Goal: Transaction & Acquisition: Purchase product/service

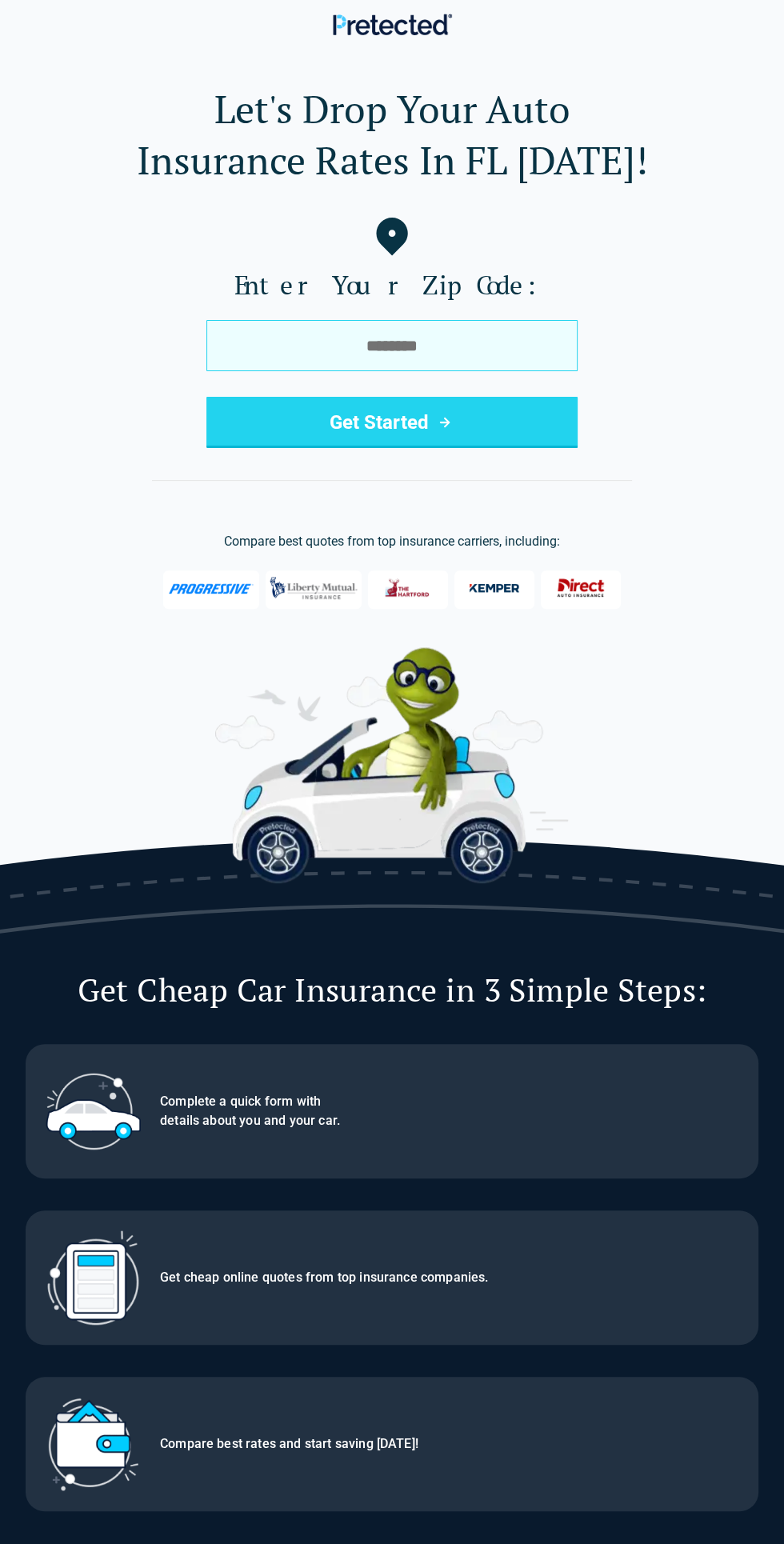
click at [448, 351] on input "tel" at bounding box center [392, 345] width 371 height 51
click at [452, 350] on input "tel" at bounding box center [392, 345] width 371 height 51
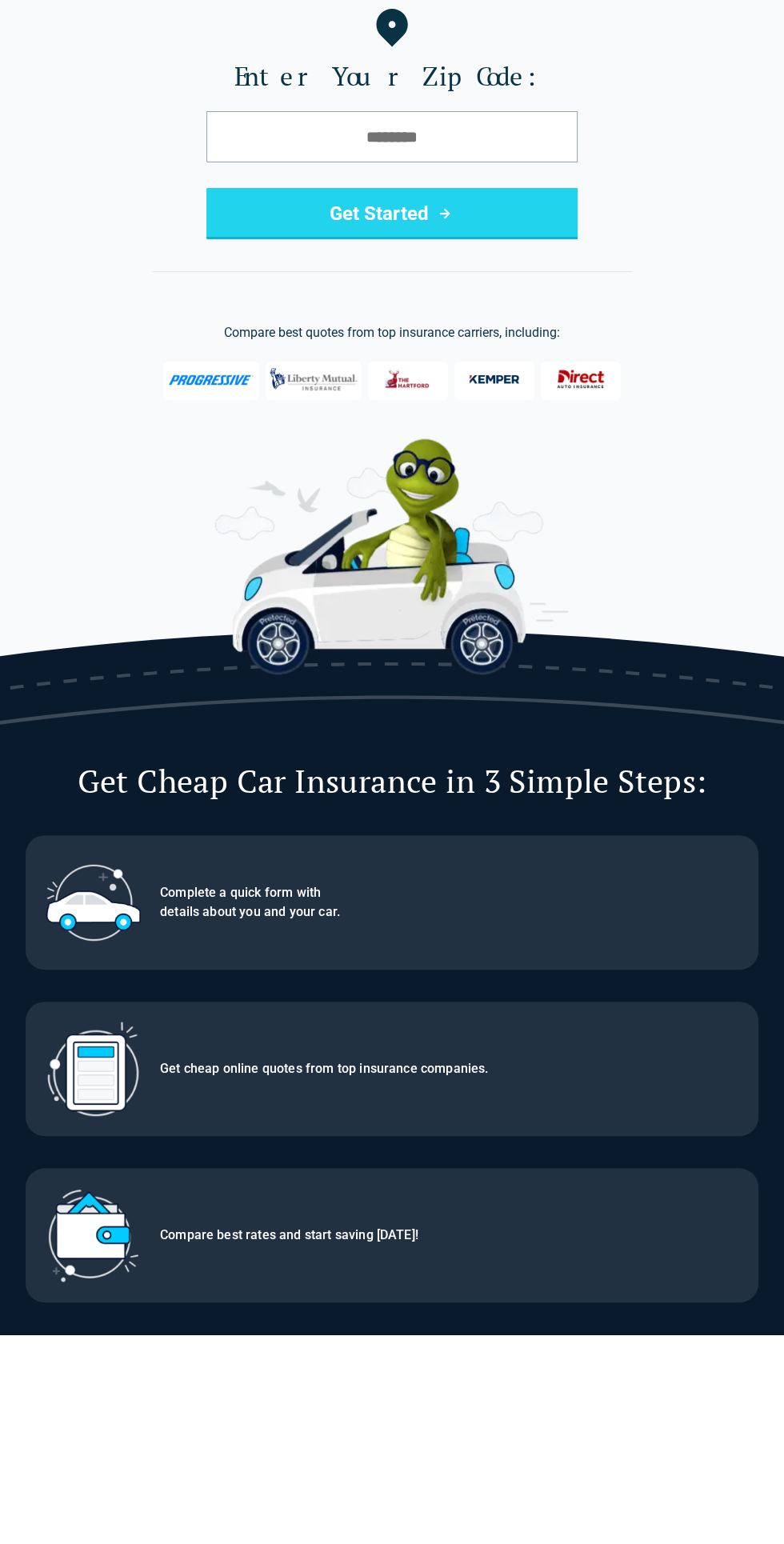
click at [525, 418] on button "Get Started" at bounding box center [392, 422] width 371 height 51
click at [456, 347] on input "tel" at bounding box center [392, 345] width 371 height 51
click at [405, 345] on input "tel" at bounding box center [392, 345] width 371 height 51
type input "*****"
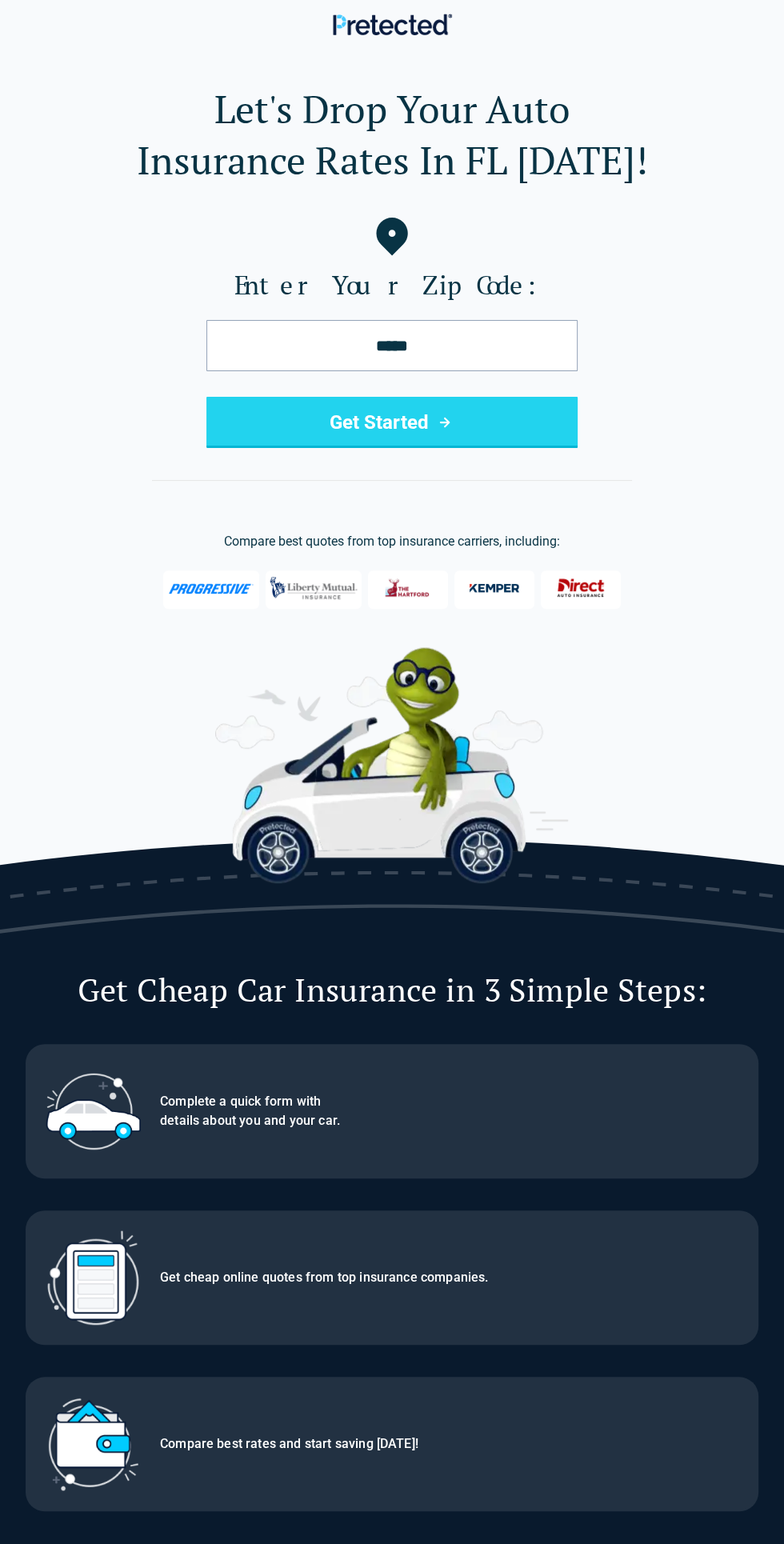
click at [473, 406] on button "Get Started" at bounding box center [392, 422] width 371 height 51
click at [469, 418] on button "Get Started" at bounding box center [392, 422] width 371 height 51
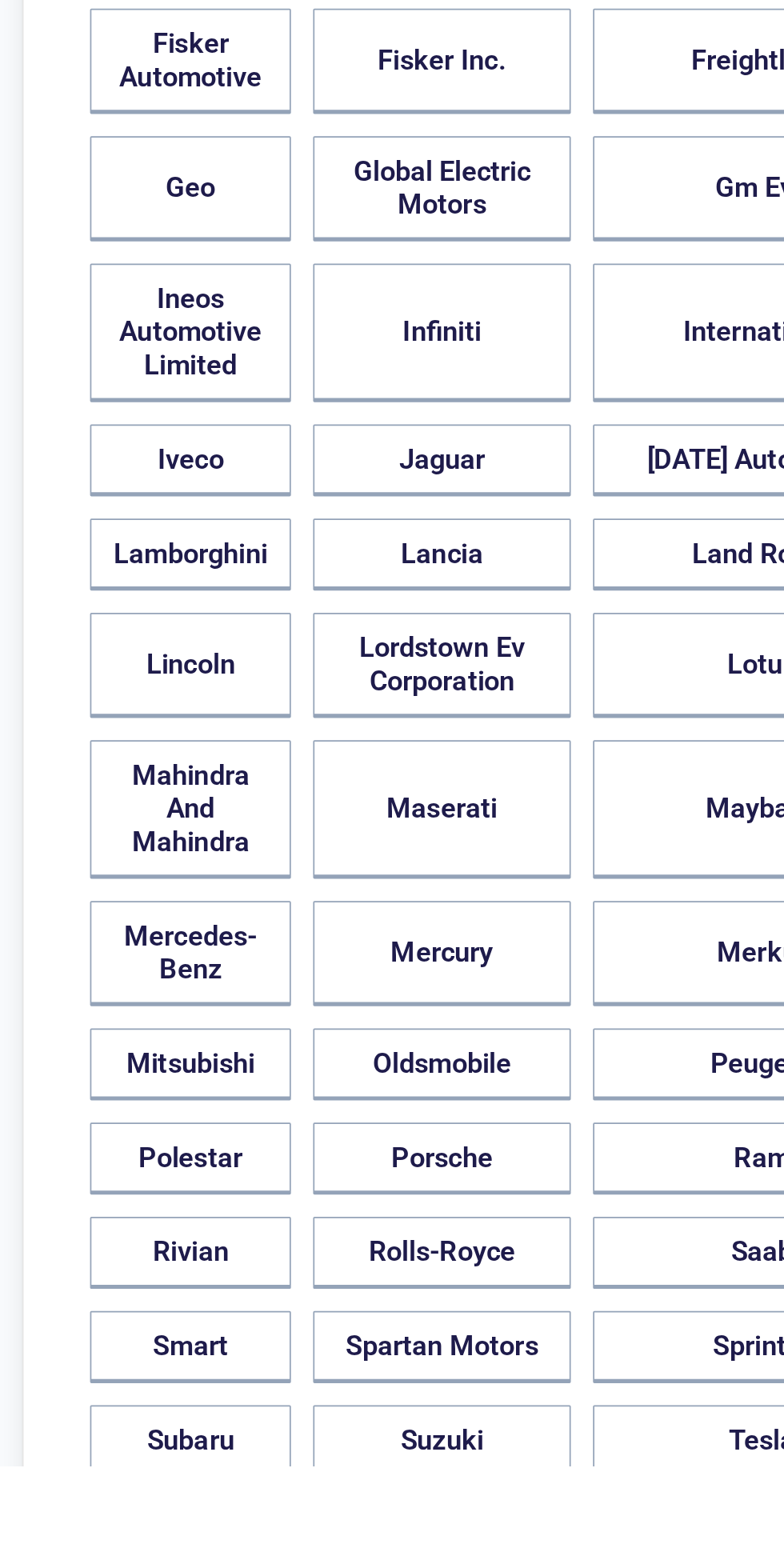
scroll to position [352, 0]
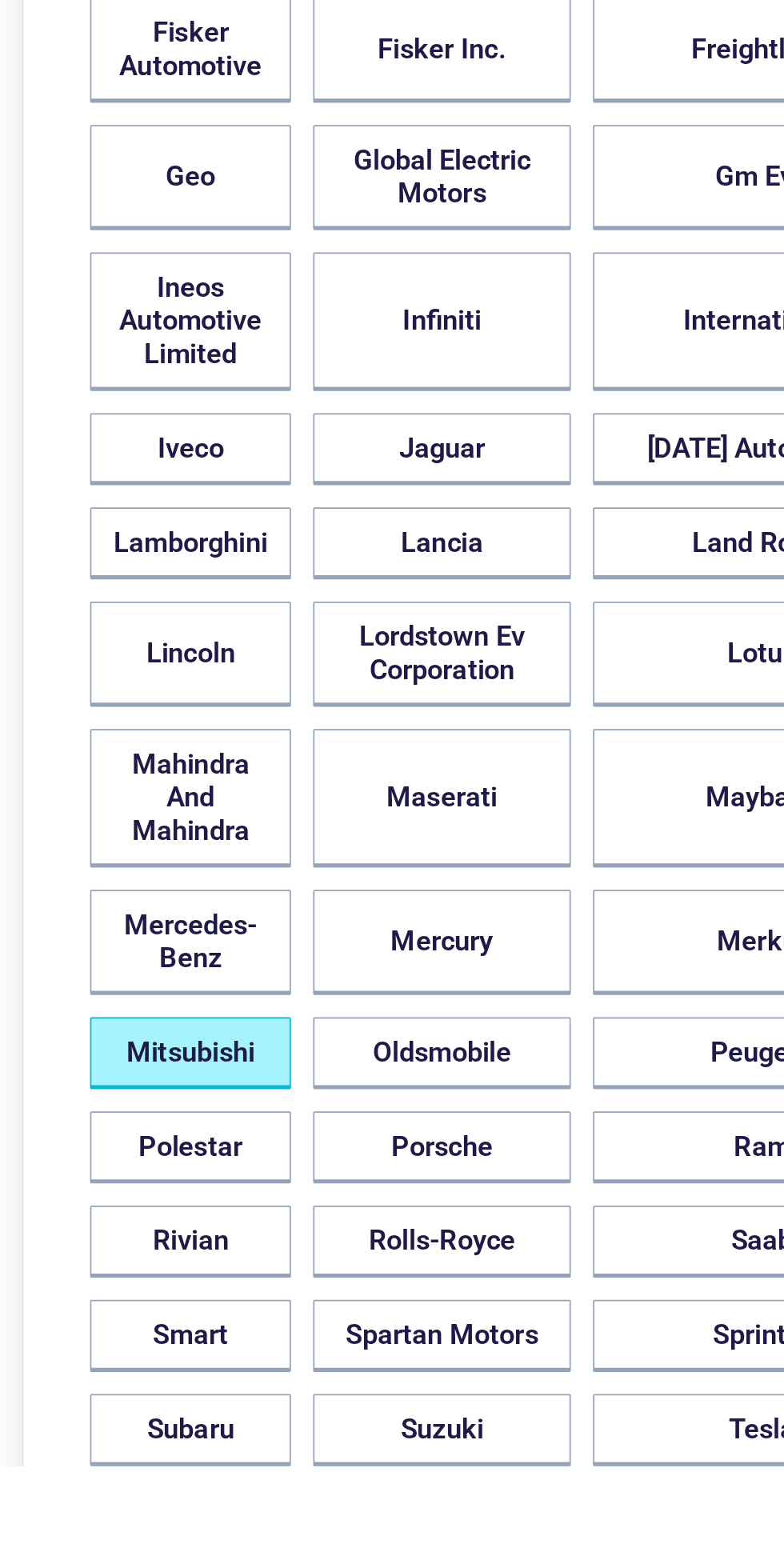
click at [168, 1285] on button "Mitsubishi" at bounding box center [109, 1305] width 116 height 41
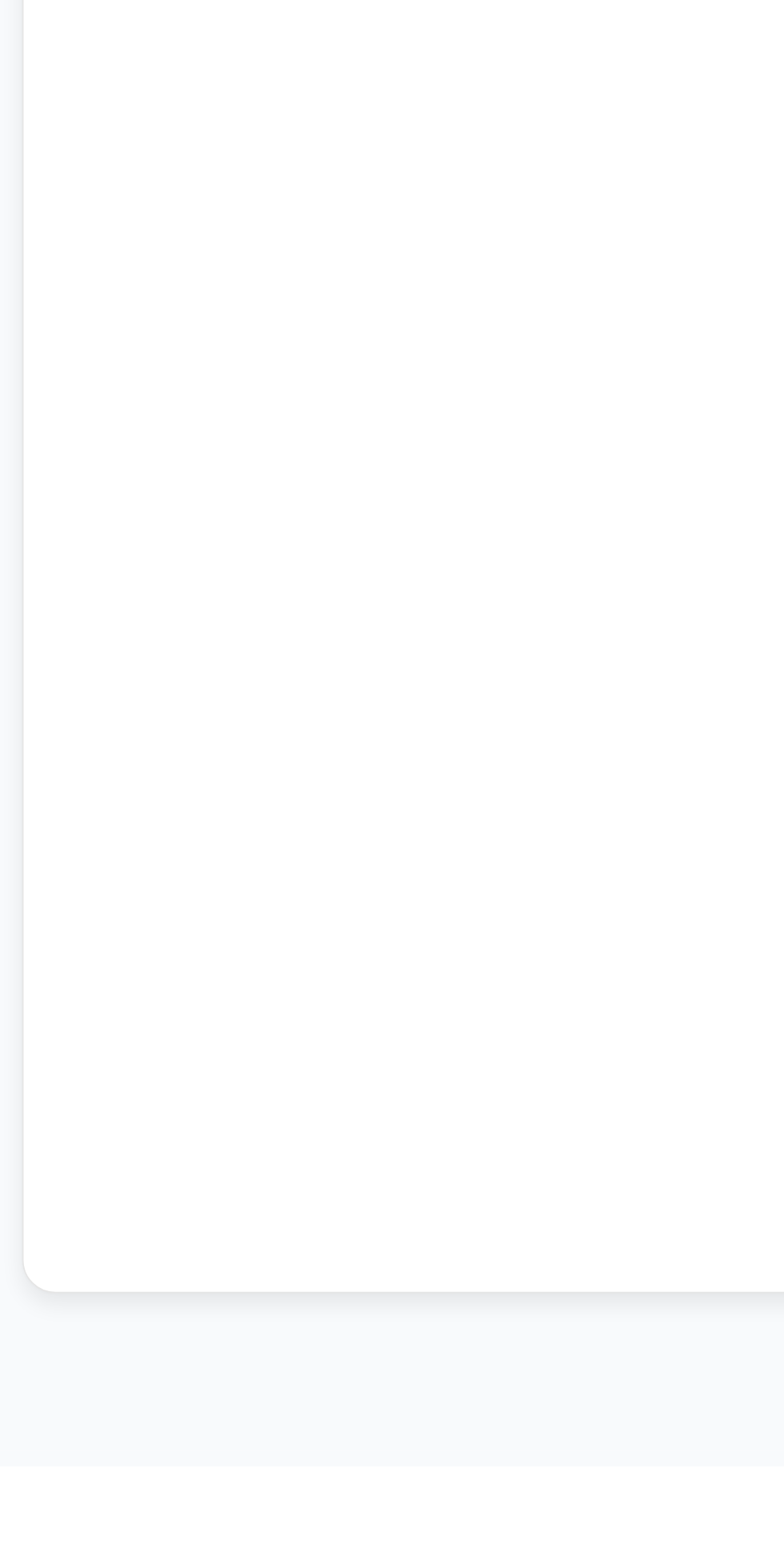
scroll to position [0, 0]
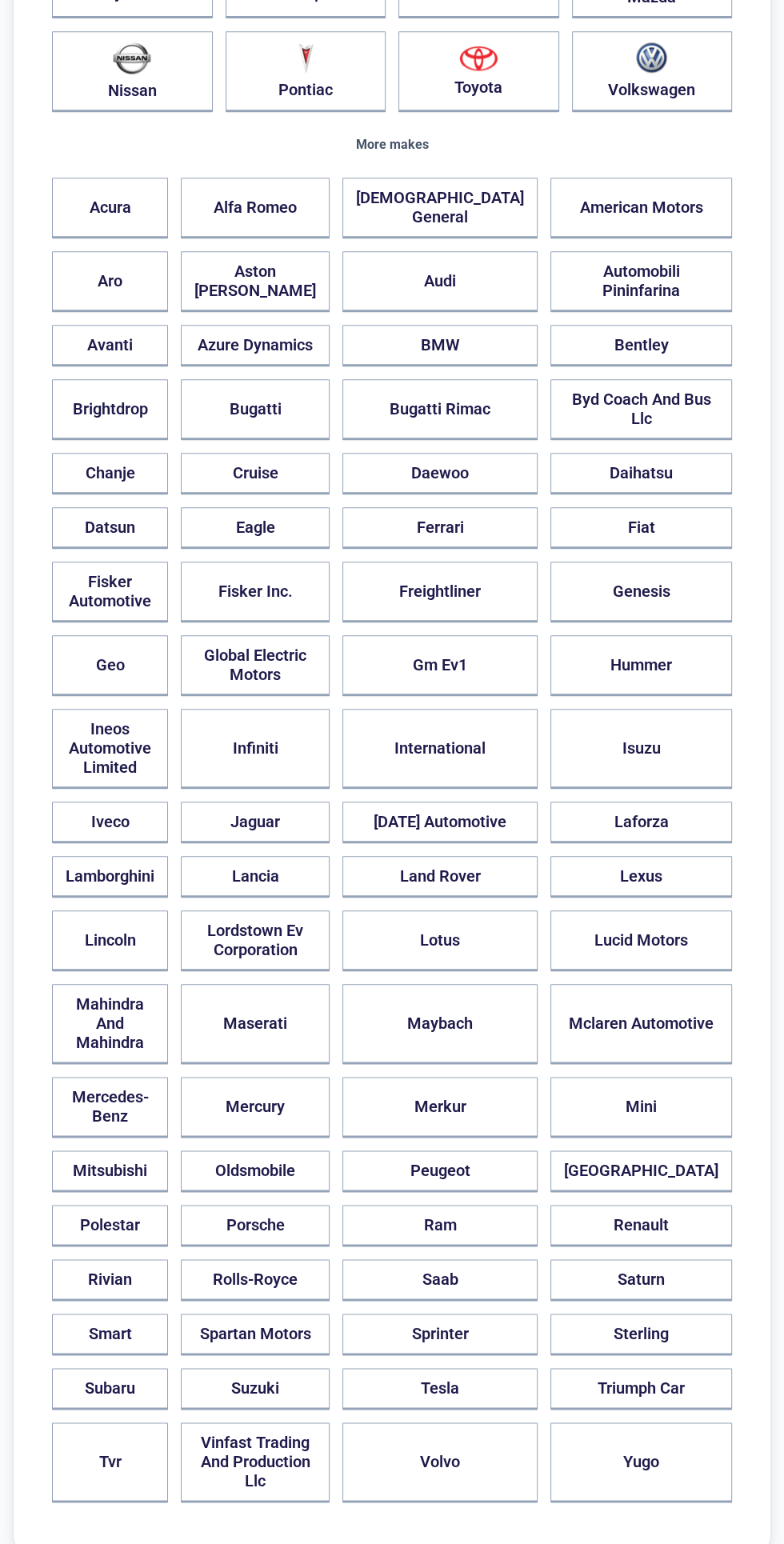
scroll to position [491, 0]
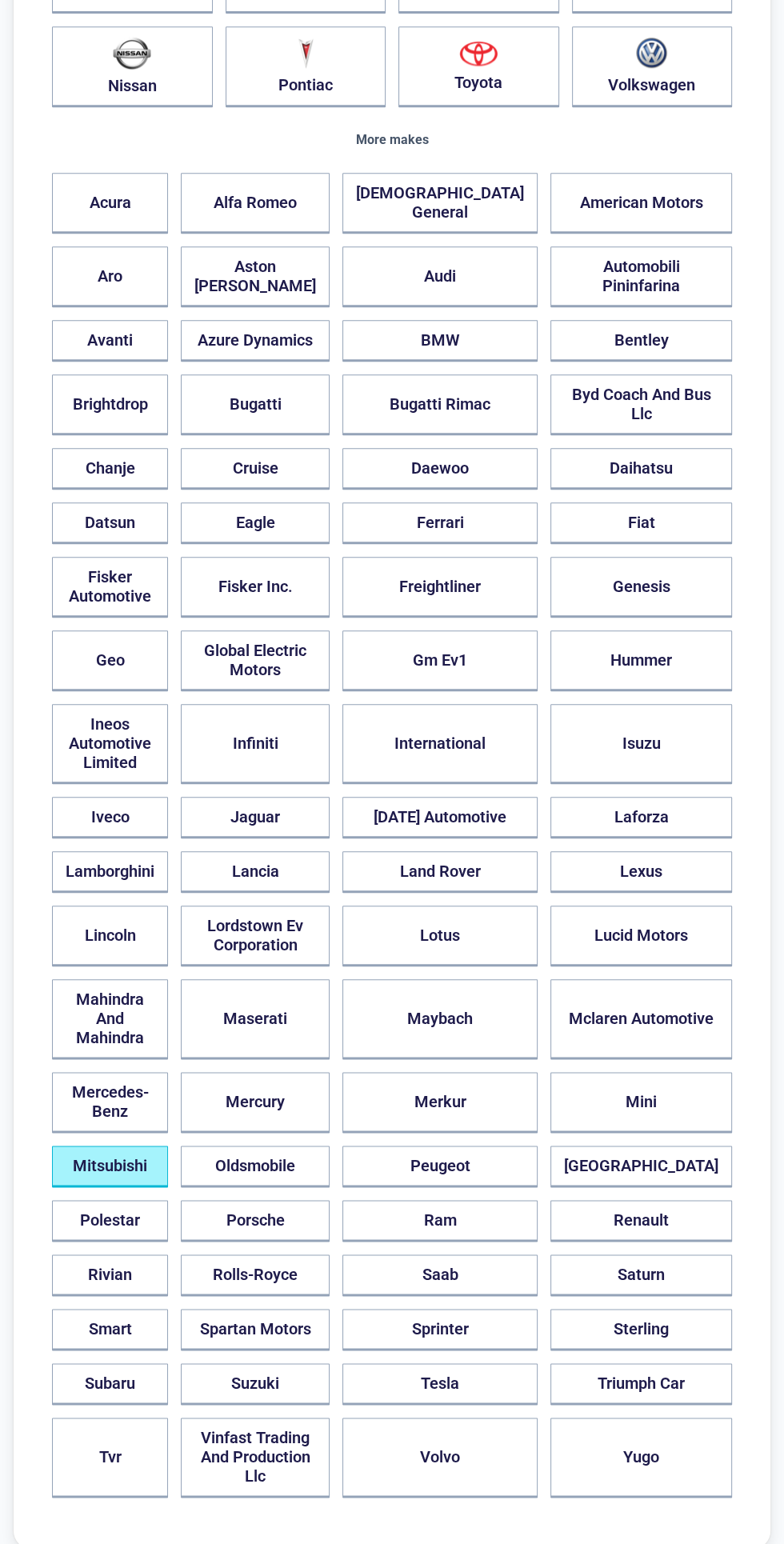
click at [161, 1145] on button "Mitsubishi" at bounding box center [109, 1165] width 116 height 41
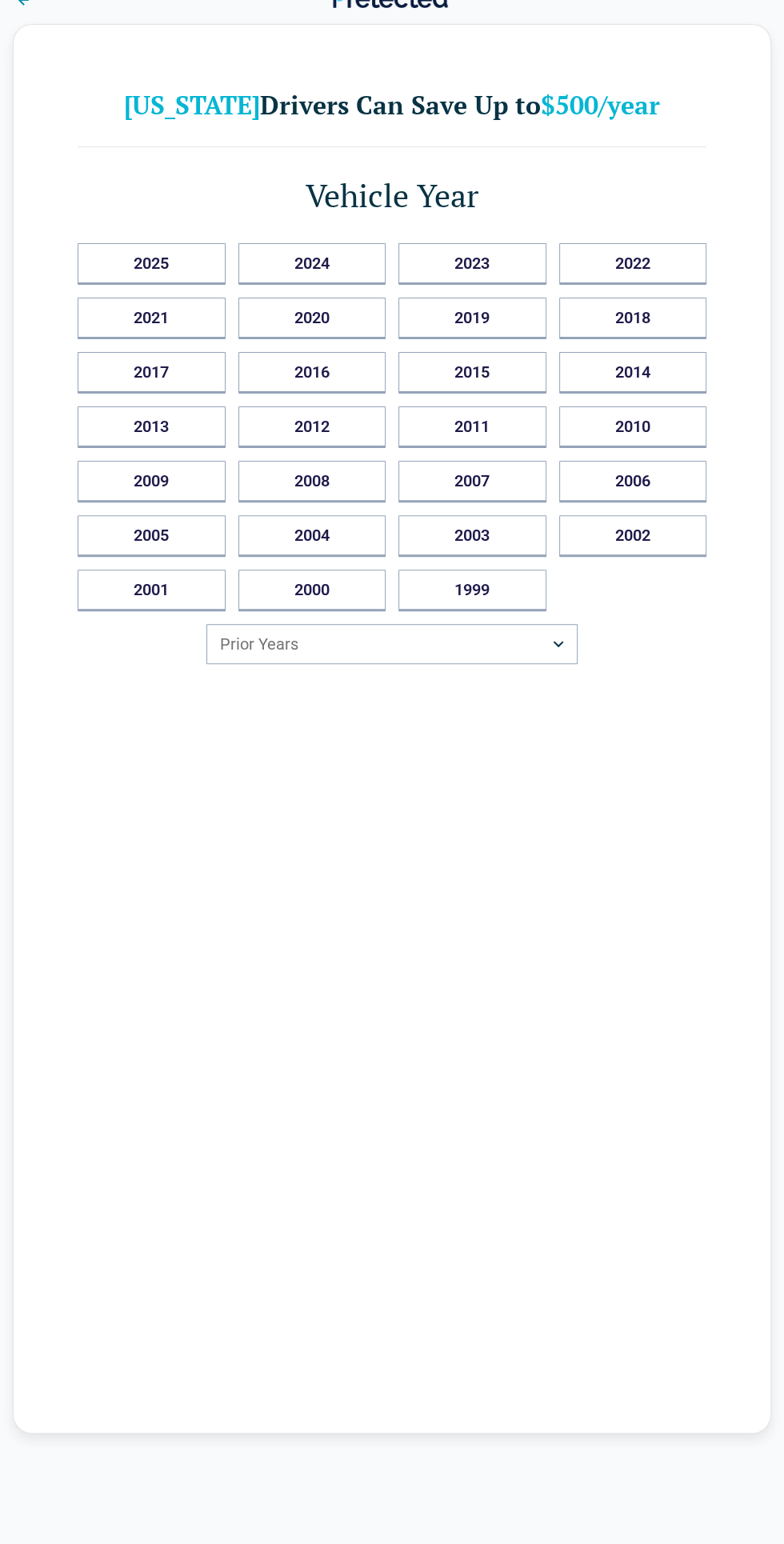
scroll to position [0, 0]
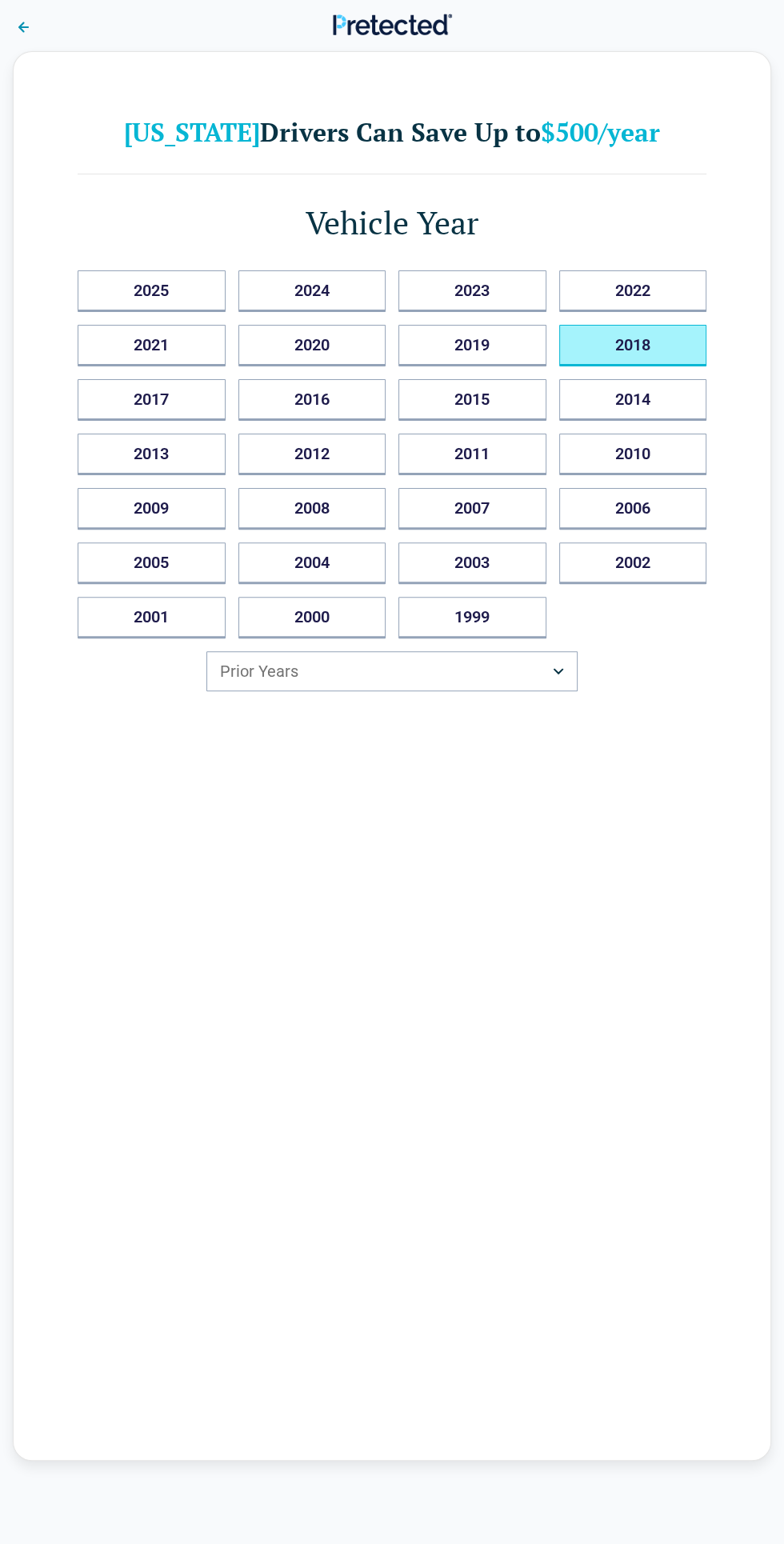
click at [665, 353] on button "2018" at bounding box center [632, 345] width 148 height 41
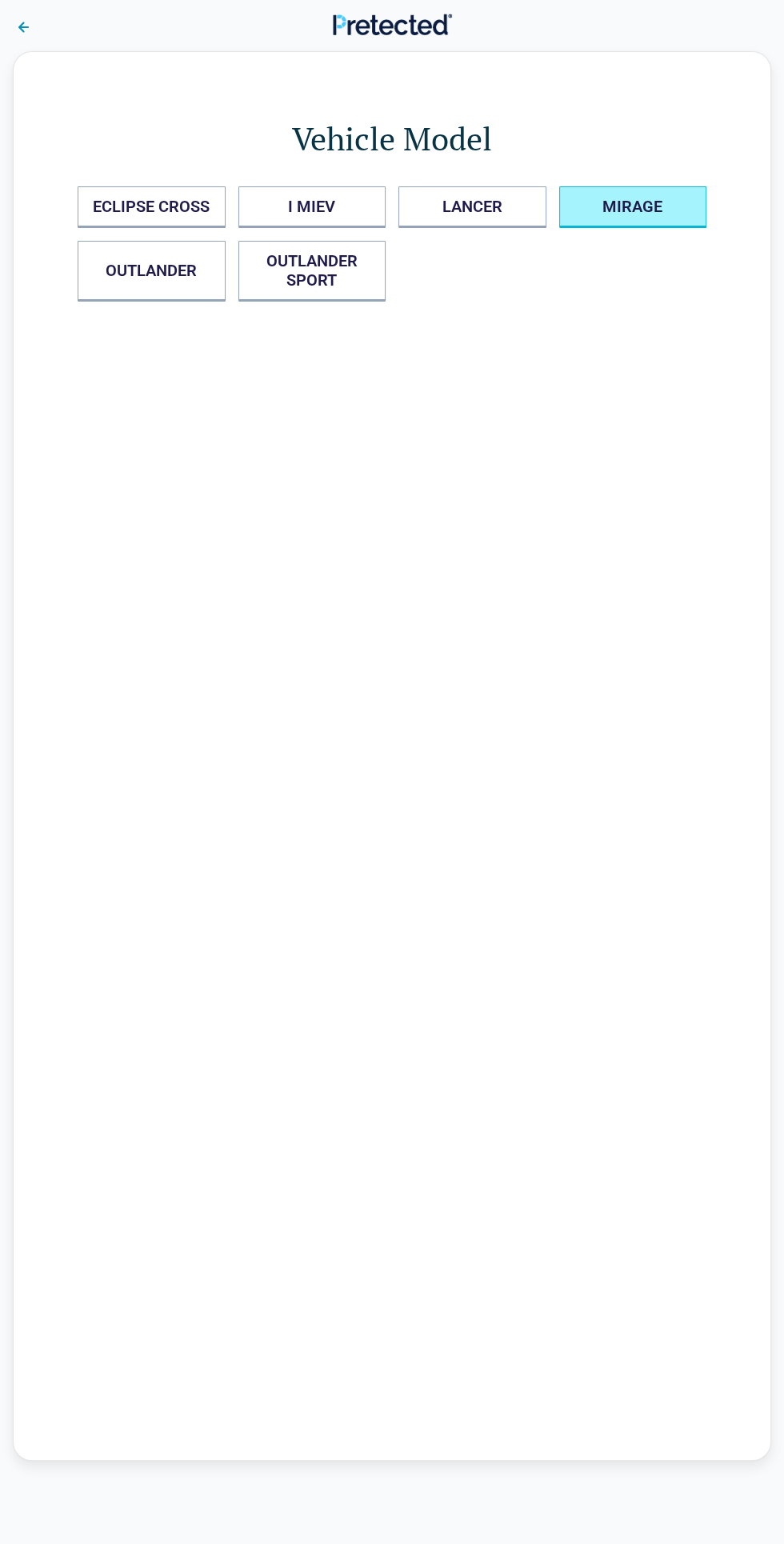
click at [666, 211] on button "MIRAGE" at bounding box center [632, 207] width 148 height 41
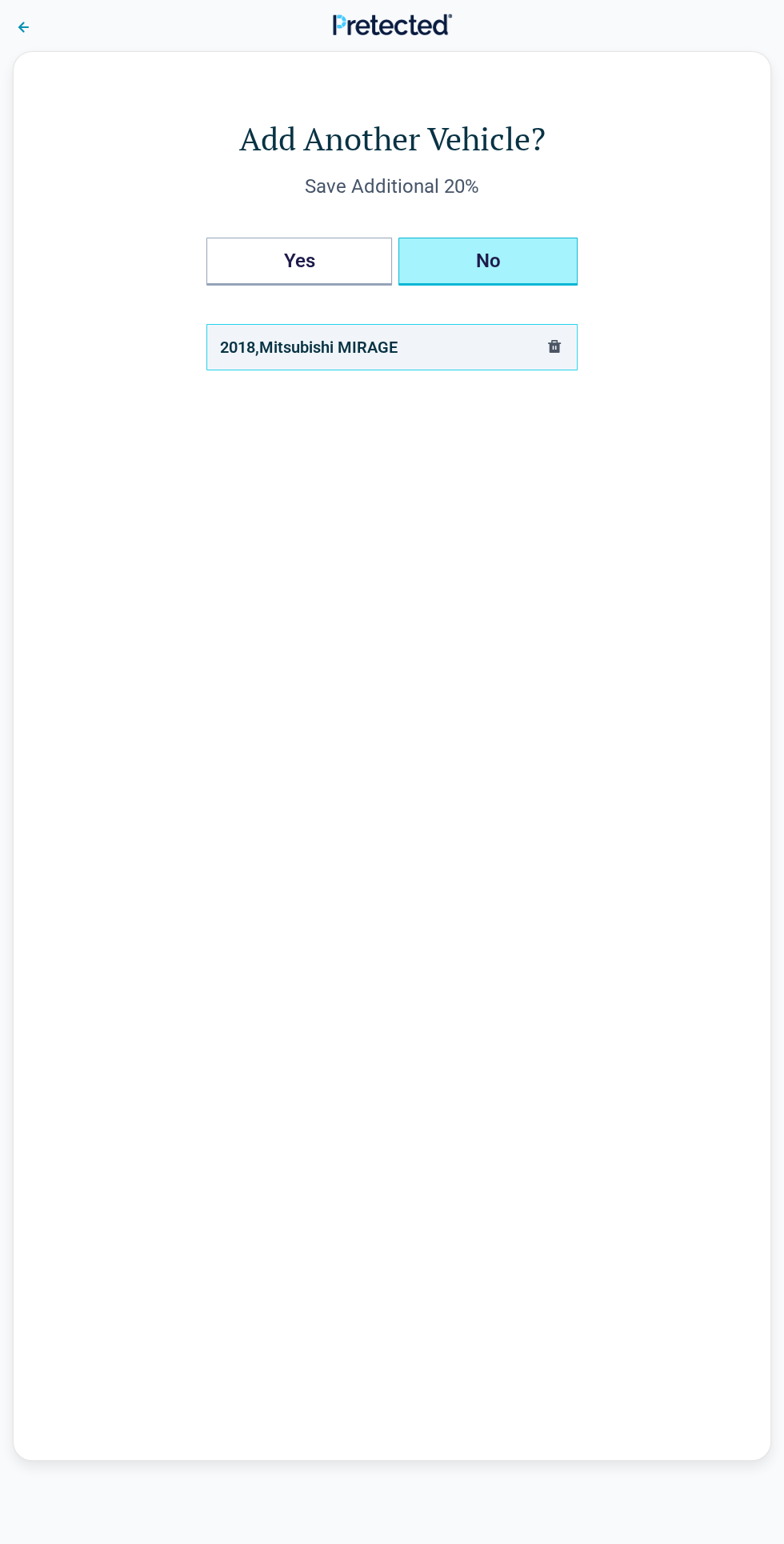
click at [537, 258] on button "No" at bounding box center [487, 261] width 179 height 48
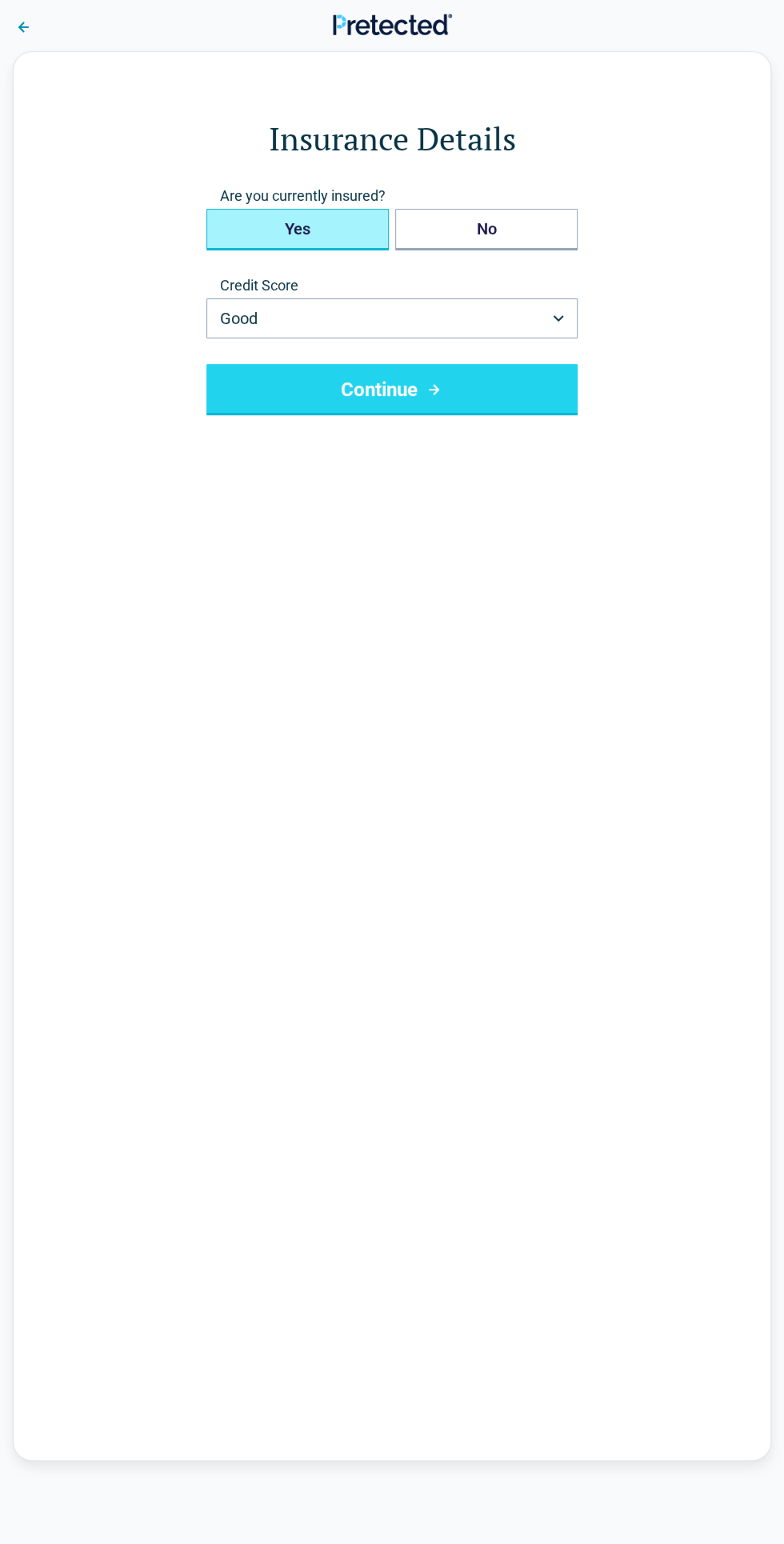
click at [326, 226] on button "Yes" at bounding box center [297, 229] width 182 height 41
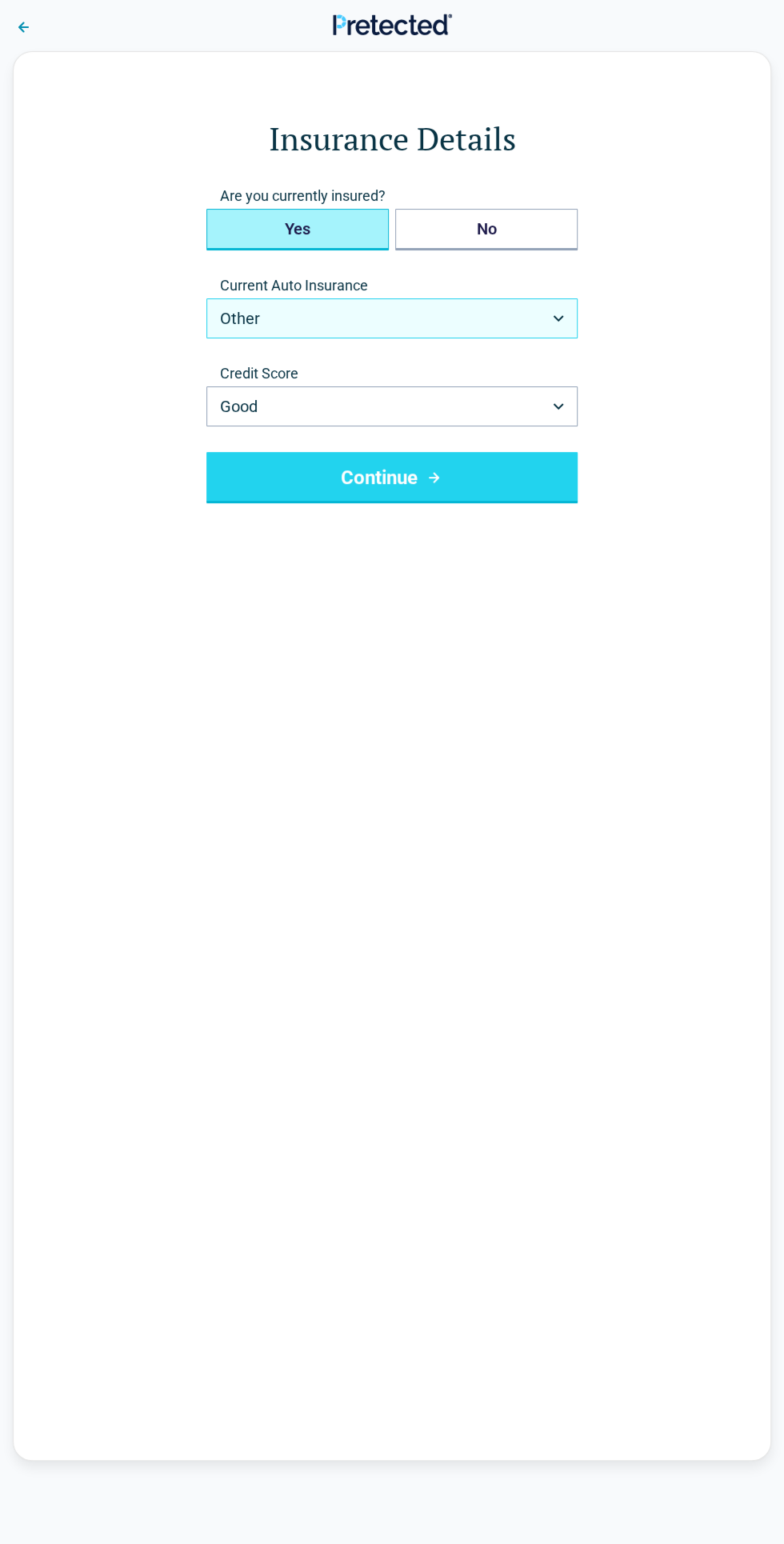
click at [279, 329] on button "Other" at bounding box center [392, 318] width 371 height 40
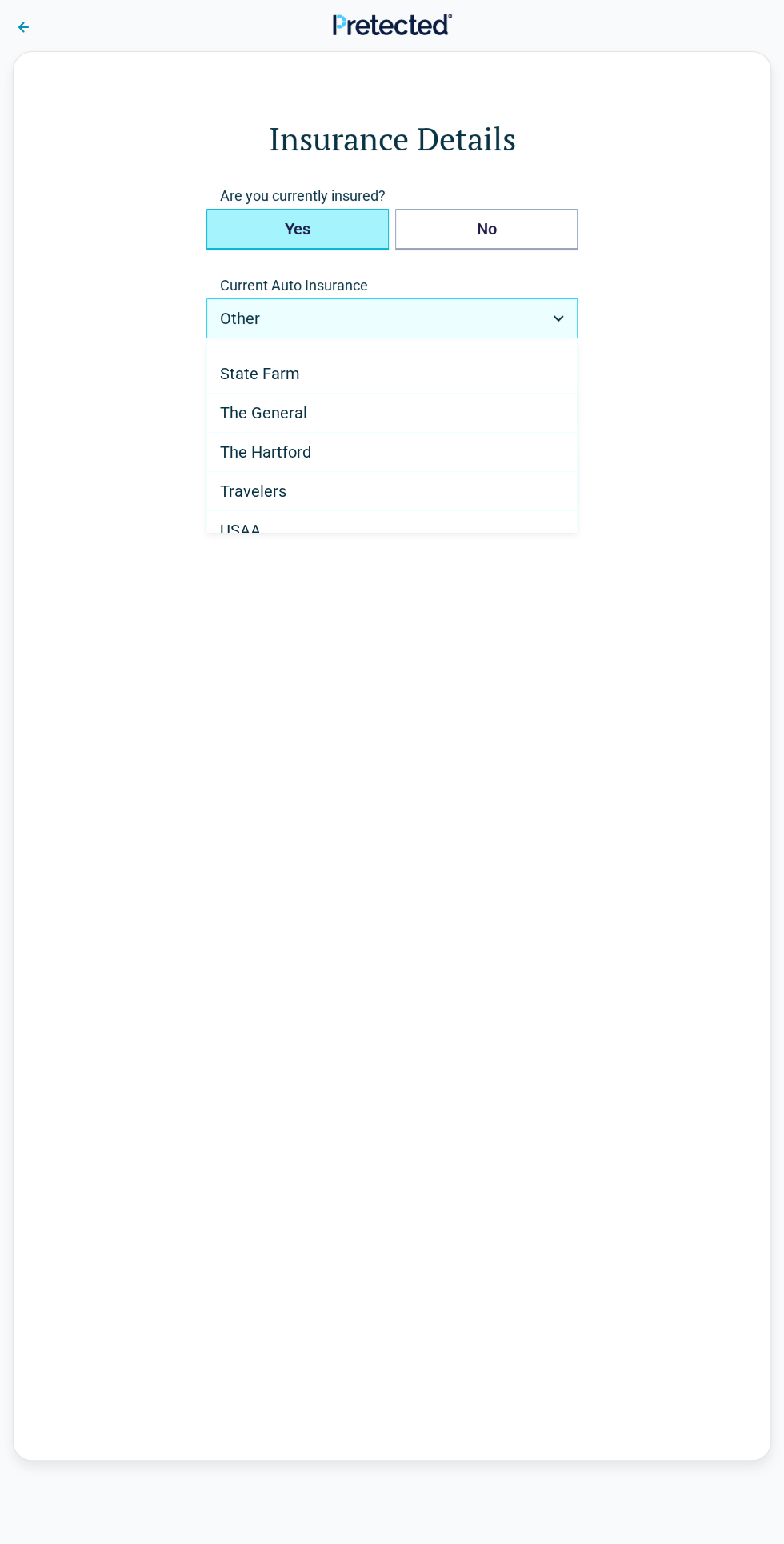
scroll to position [939, 0]
click at [289, 345] on Farm "State Farm" at bounding box center [392, 362] width 370 height 39
select select "**********"
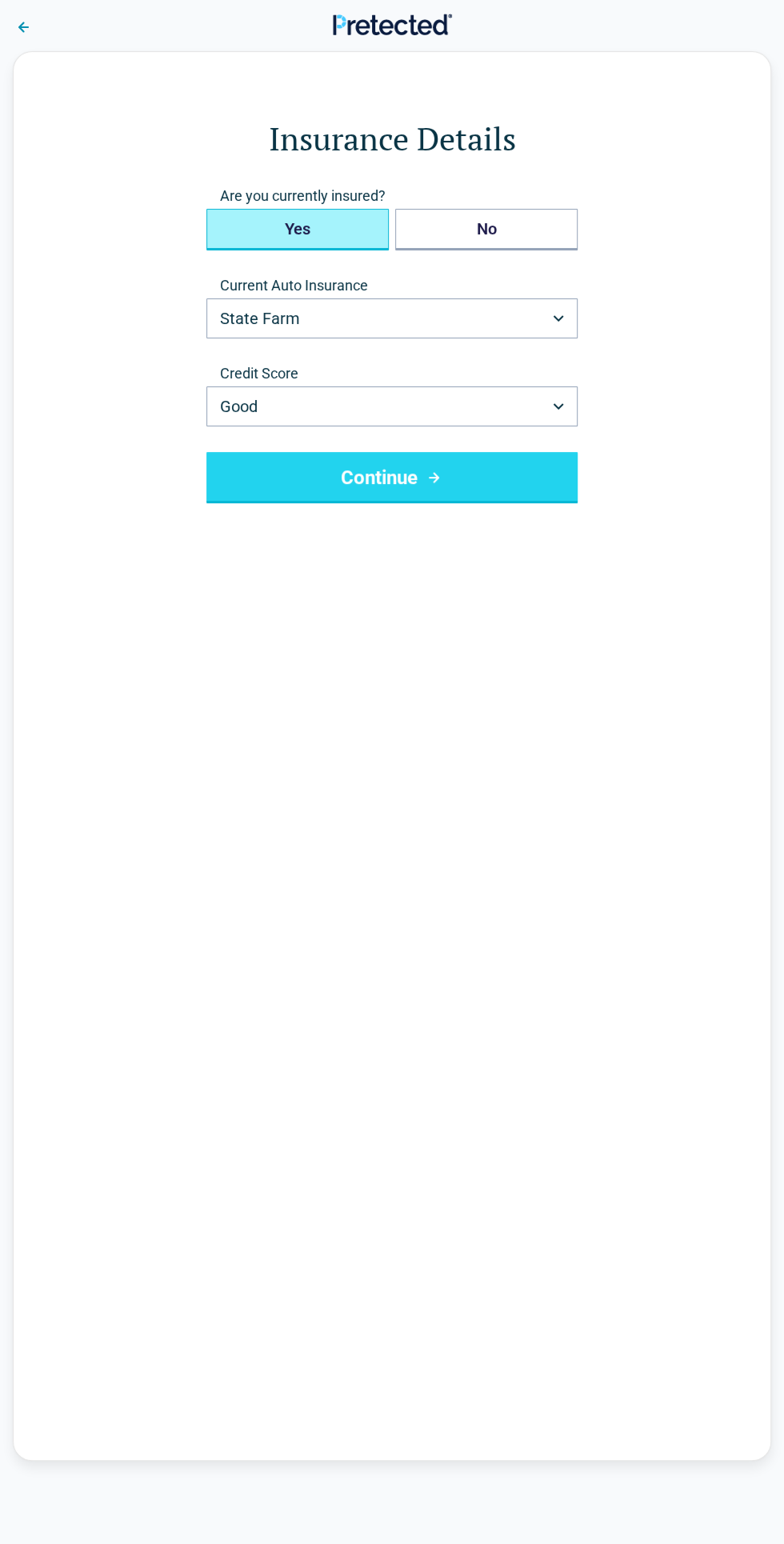
click at [473, 481] on button "Continue" at bounding box center [392, 477] width 371 height 51
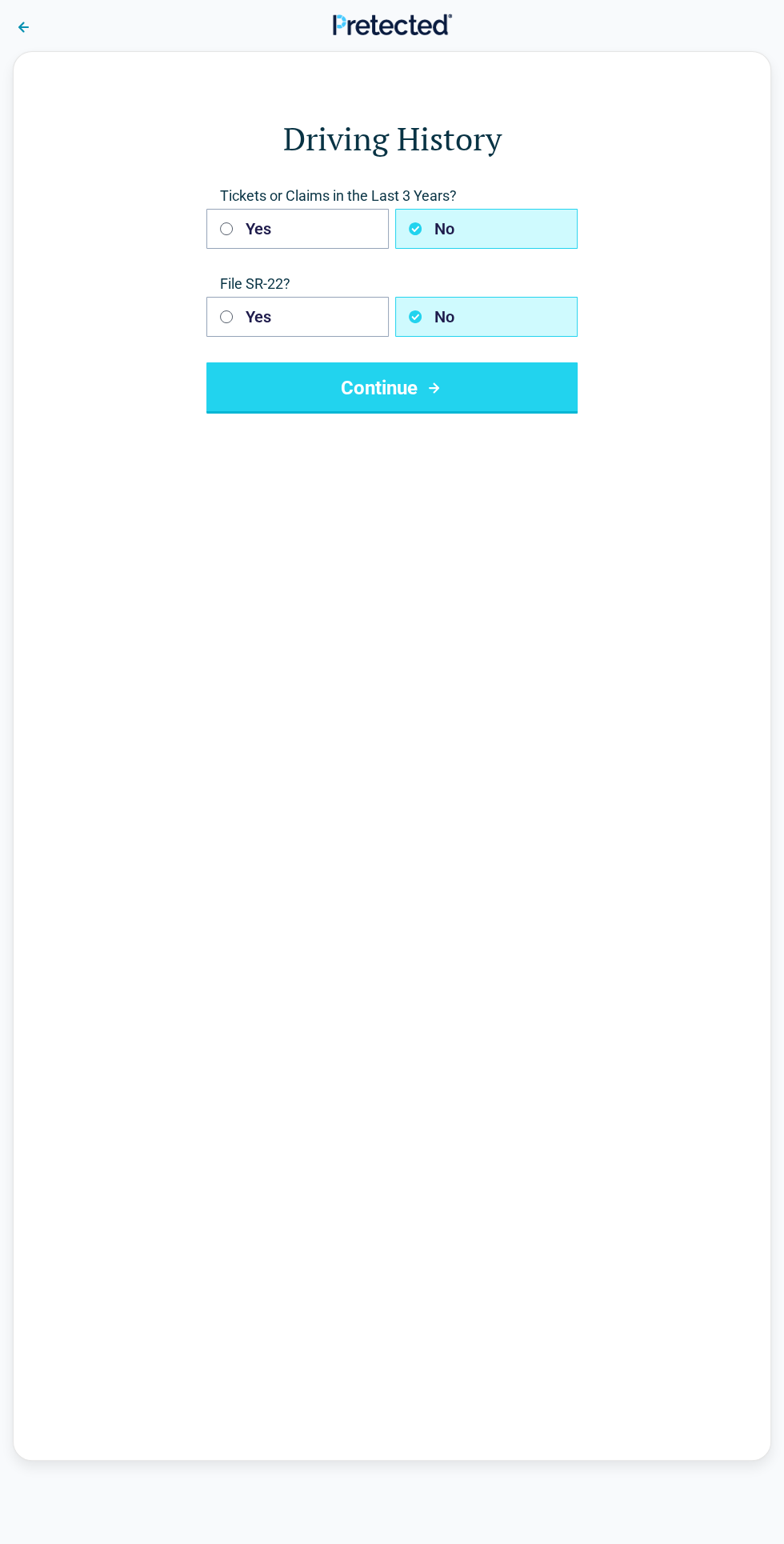
click at [530, 218] on button "No" at bounding box center [486, 228] width 182 height 40
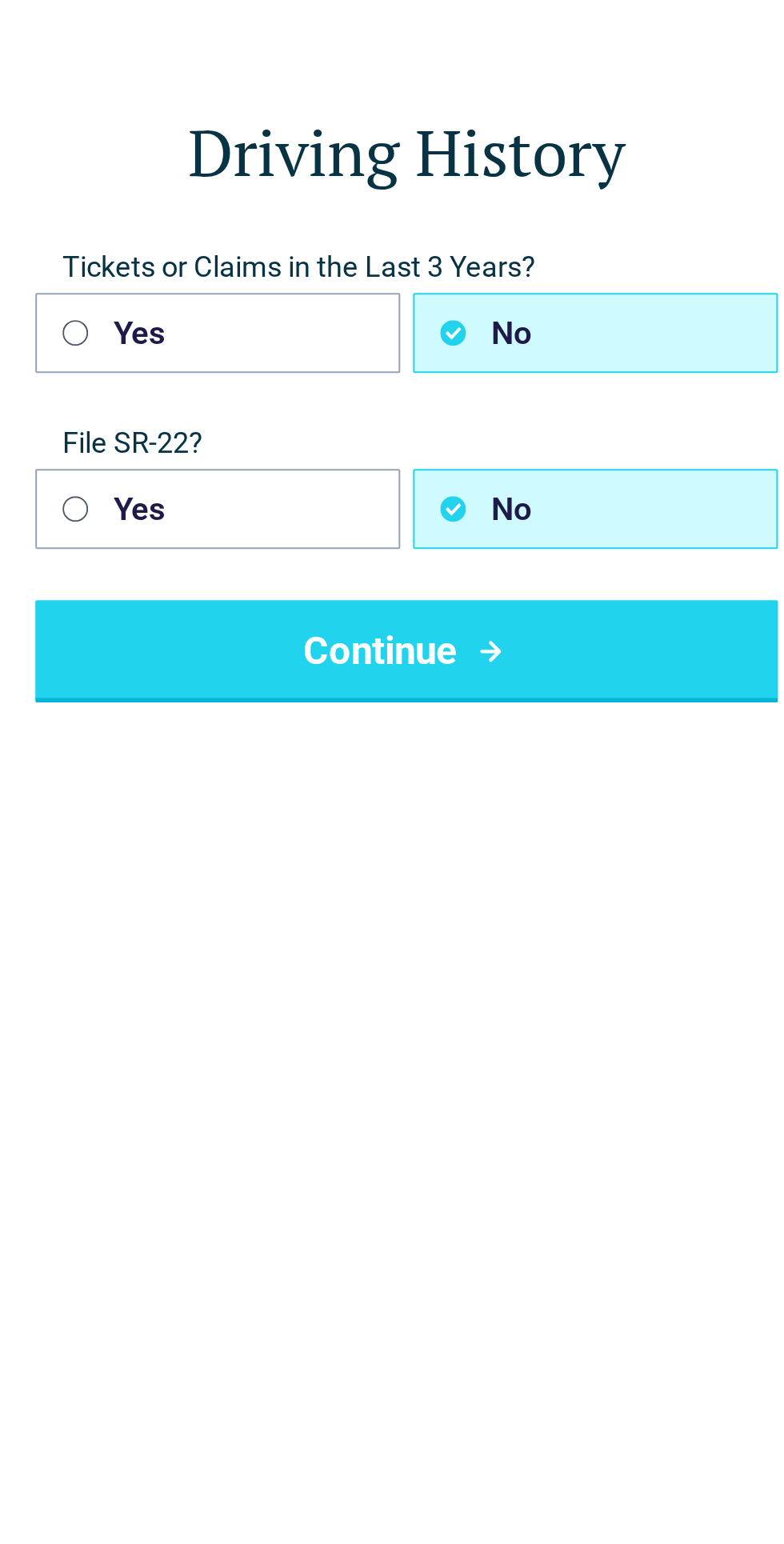
click at [455, 384] on button "Continue" at bounding box center [392, 388] width 371 height 51
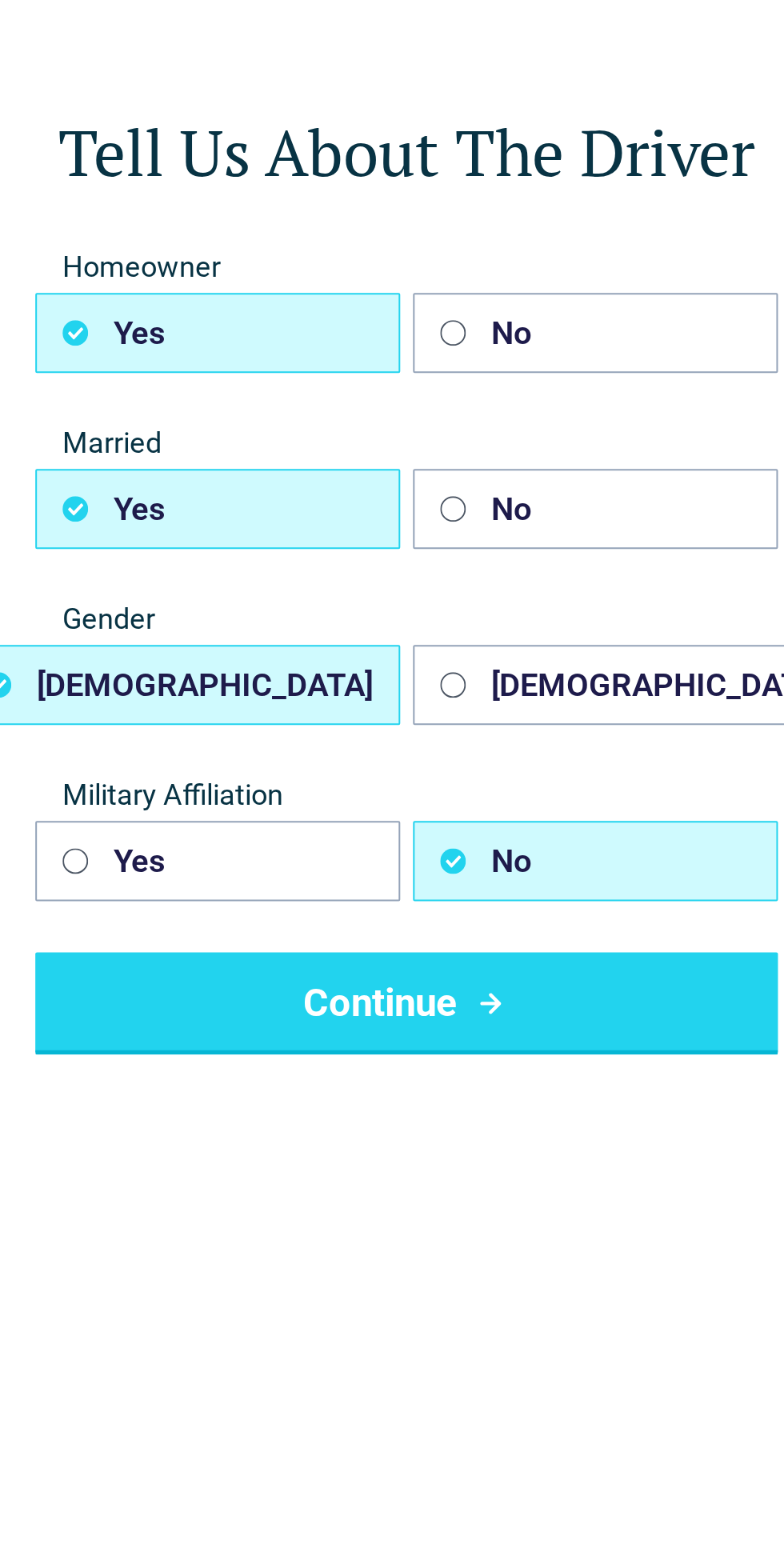
click at [451, 564] on button "Continue" at bounding box center [392, 564] width 371 height 51
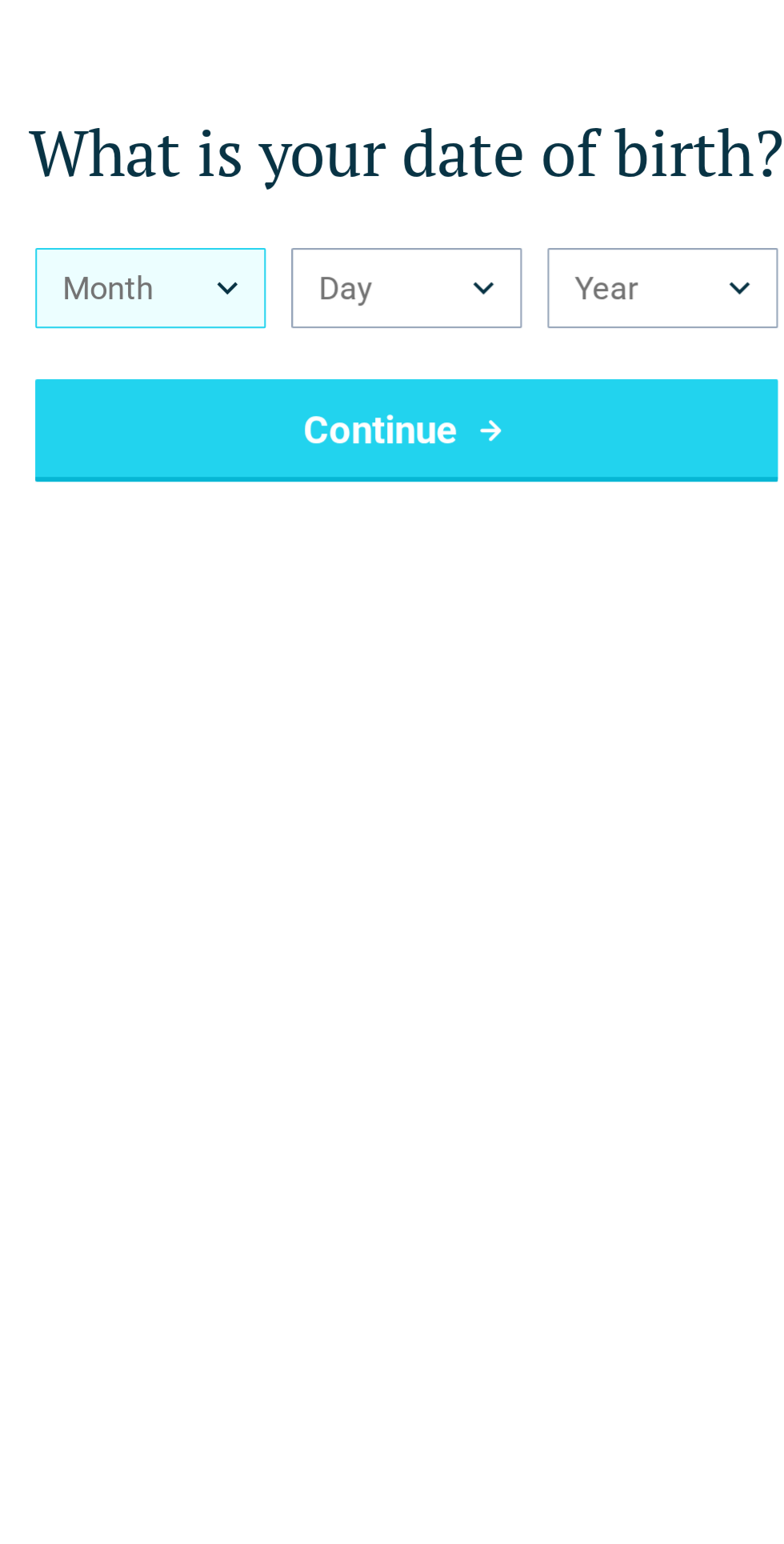
click at [311, 204] on button "Month" at bounding box center [263, 206] width 115 height 40
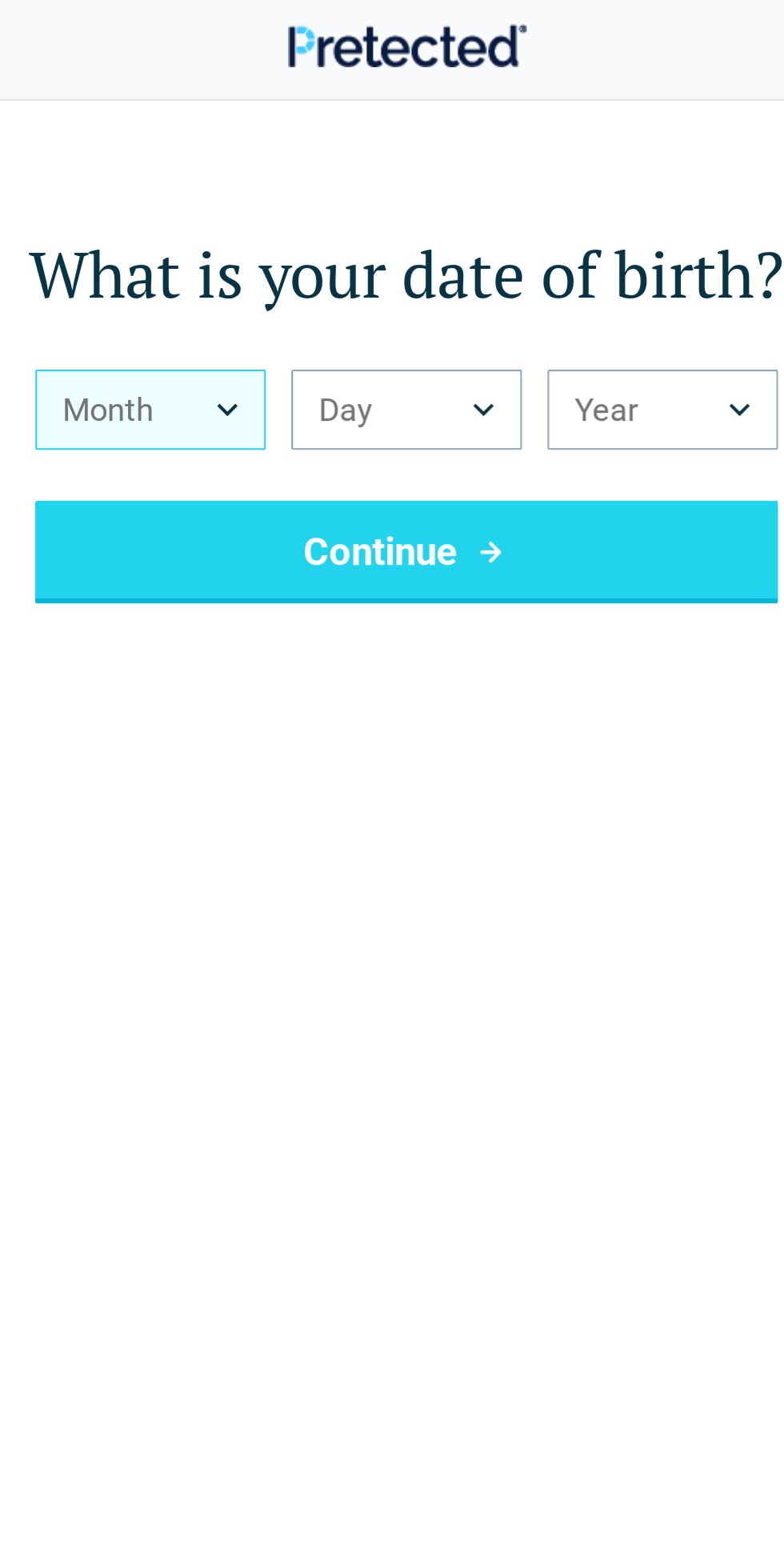
click at [315, 204] on button "Month" at bounding box center [263, 206] width 115 height 40
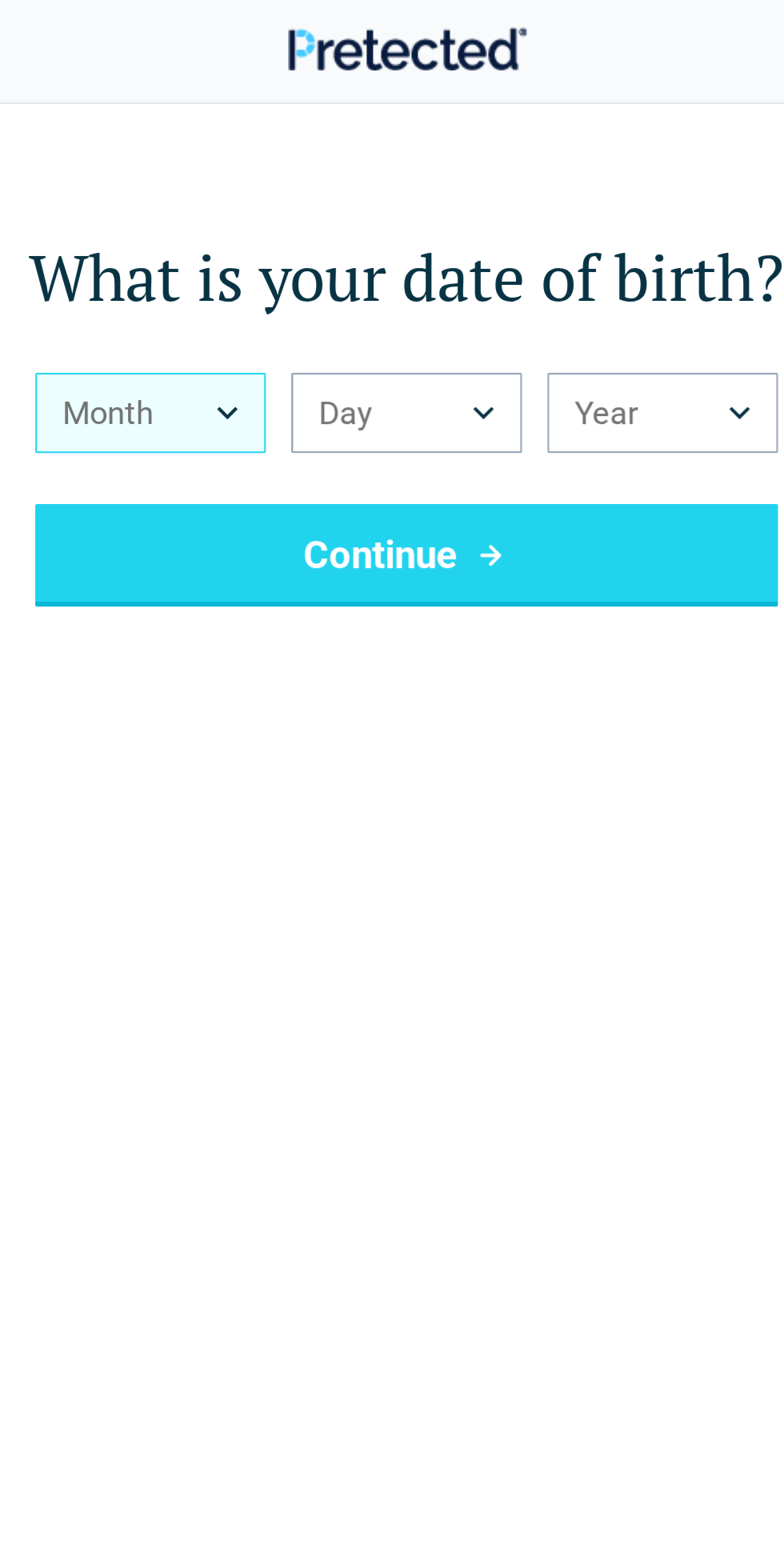
click at [290, 213] on button "Month" at bounding box center [263, 206] width 115 height 40
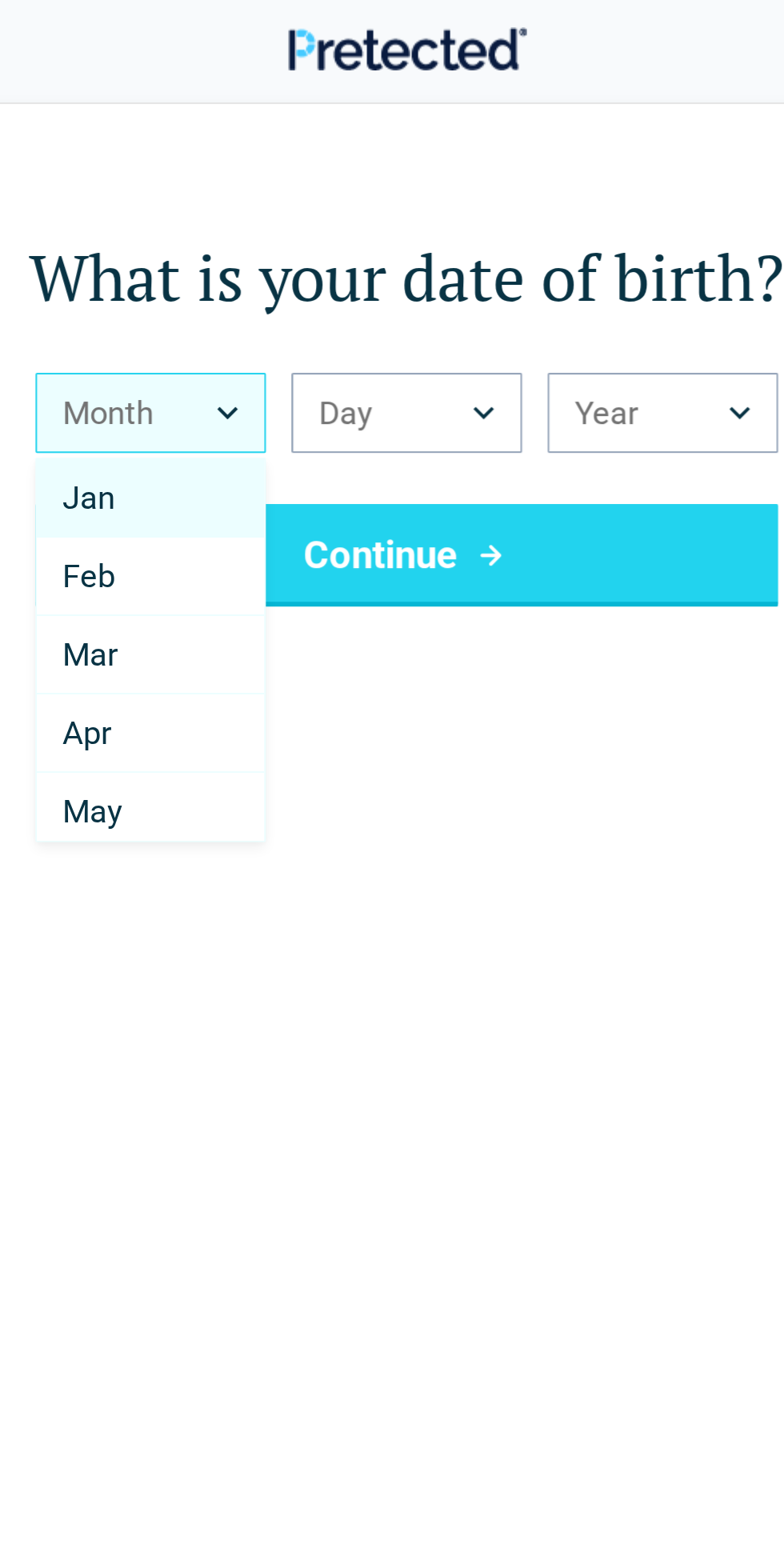
click at [304, 199] on button "Month" at bounding box center [263, 206] width 115 height 40
click at [271, 418] on div "May" at bounding box center [263, 405] width 114 height 39
select select "*"
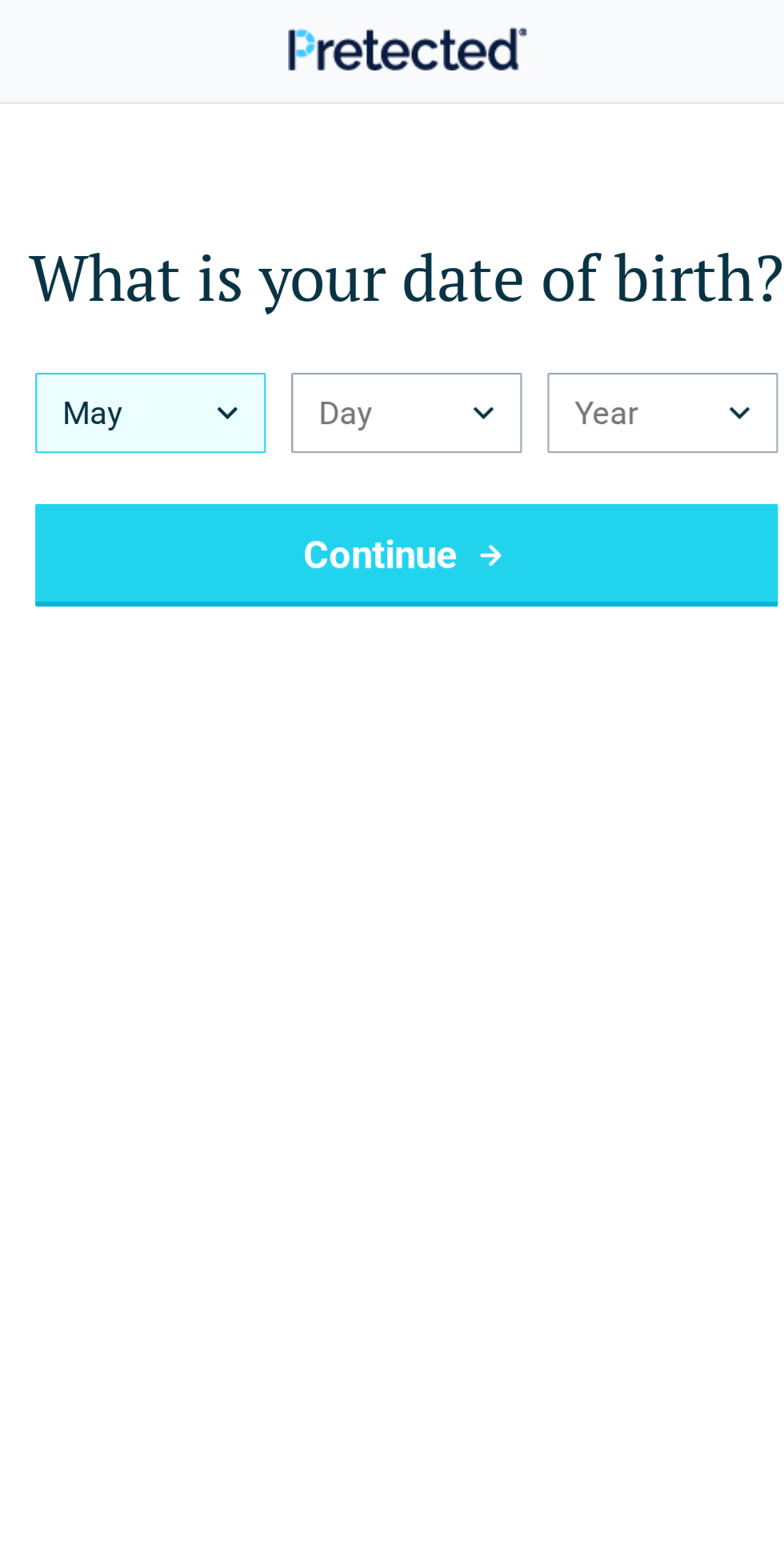
click at [303, 200] on button "May" at bounding box center [263, 206] width 115 height 40
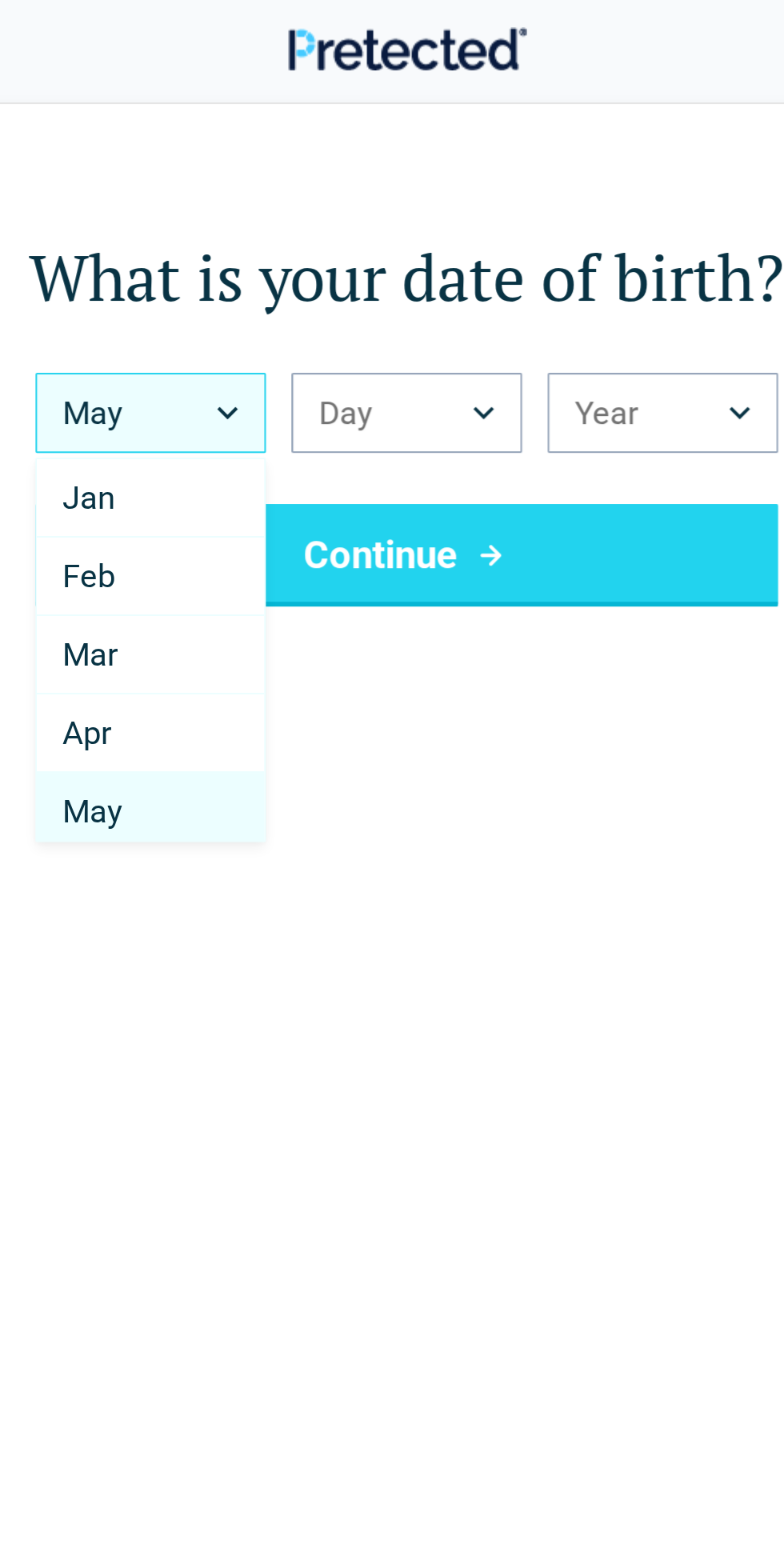
scroll to position [4, 0]
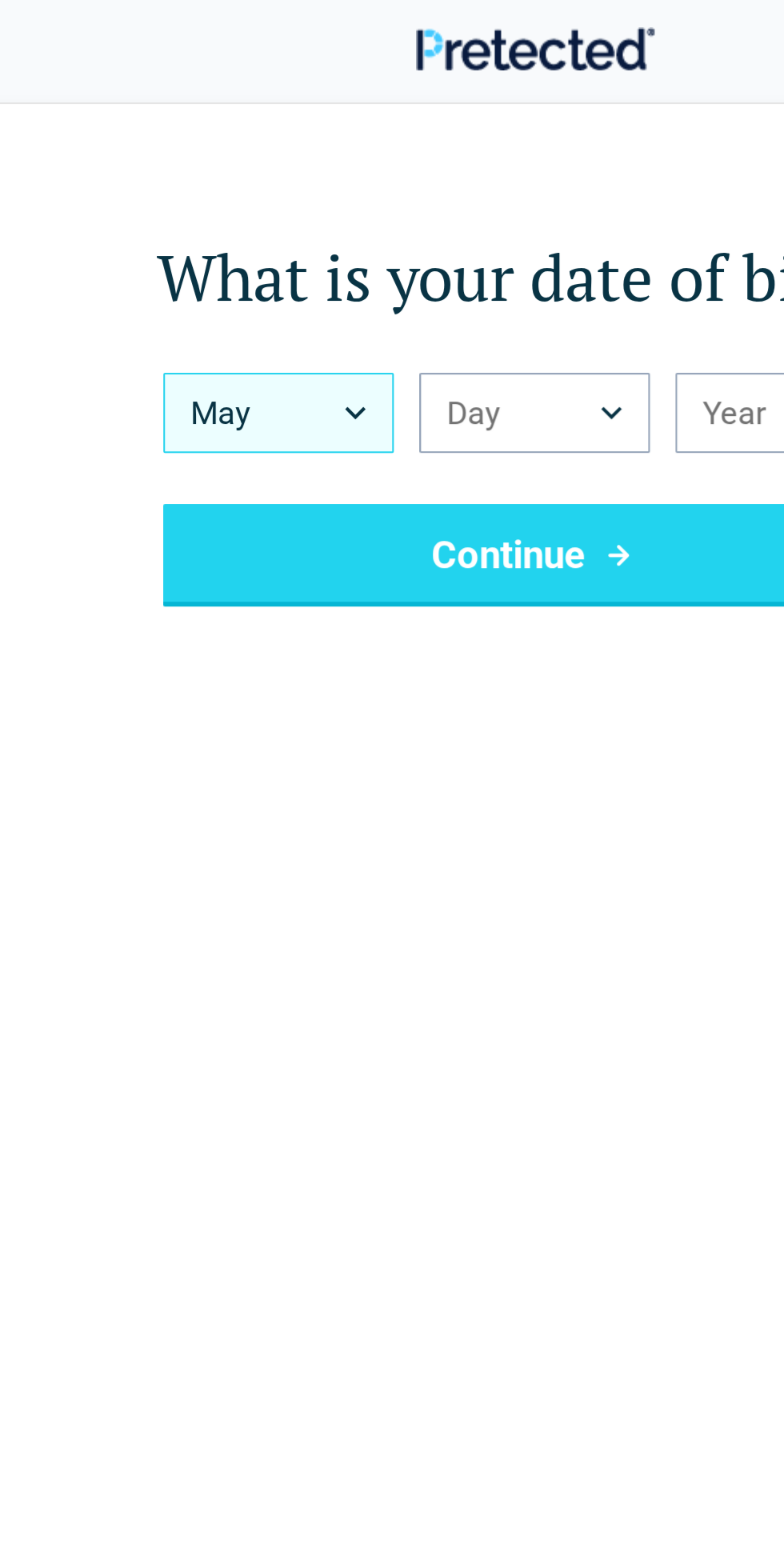
click at [301, 199] on button "May" at bounding box center [263, 206] width 115 height 40
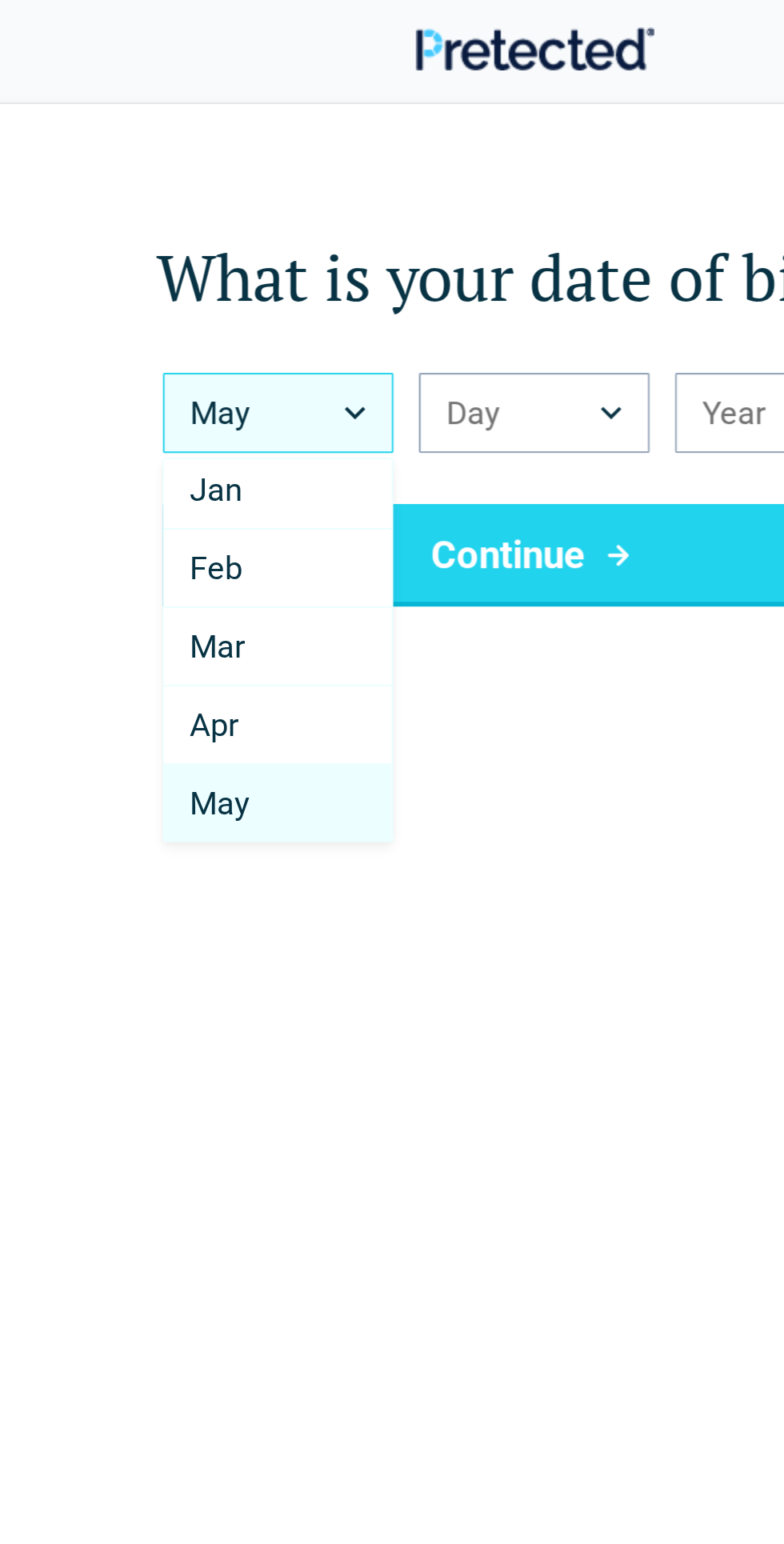
click at [293, 203] on html "Back What is your date of birth? May *** *** *** *** *** *** *** *** *** *** **…" at bounding box center [392, 1173] width 784 height 2346
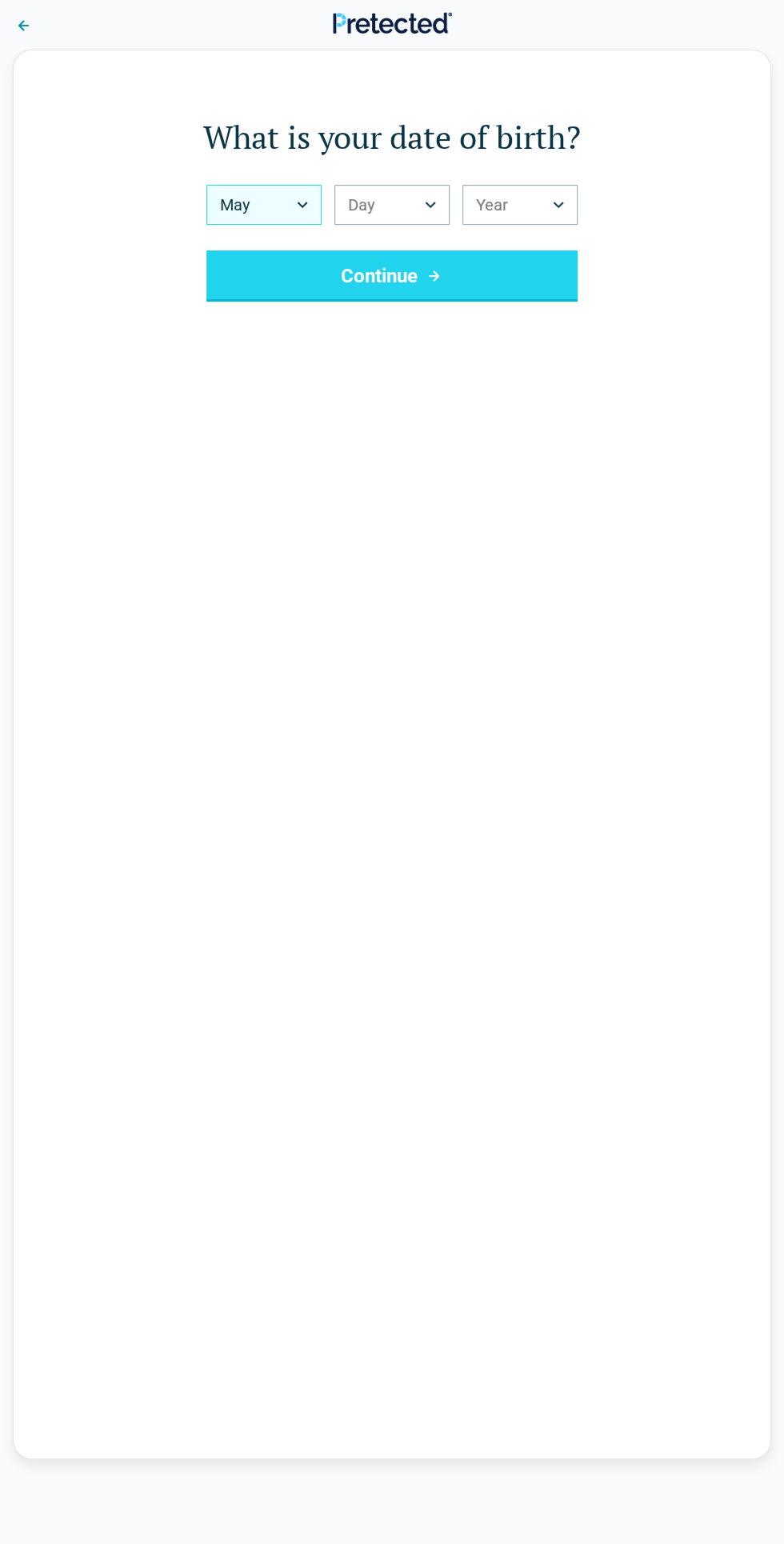
scroll to position [0, 0]
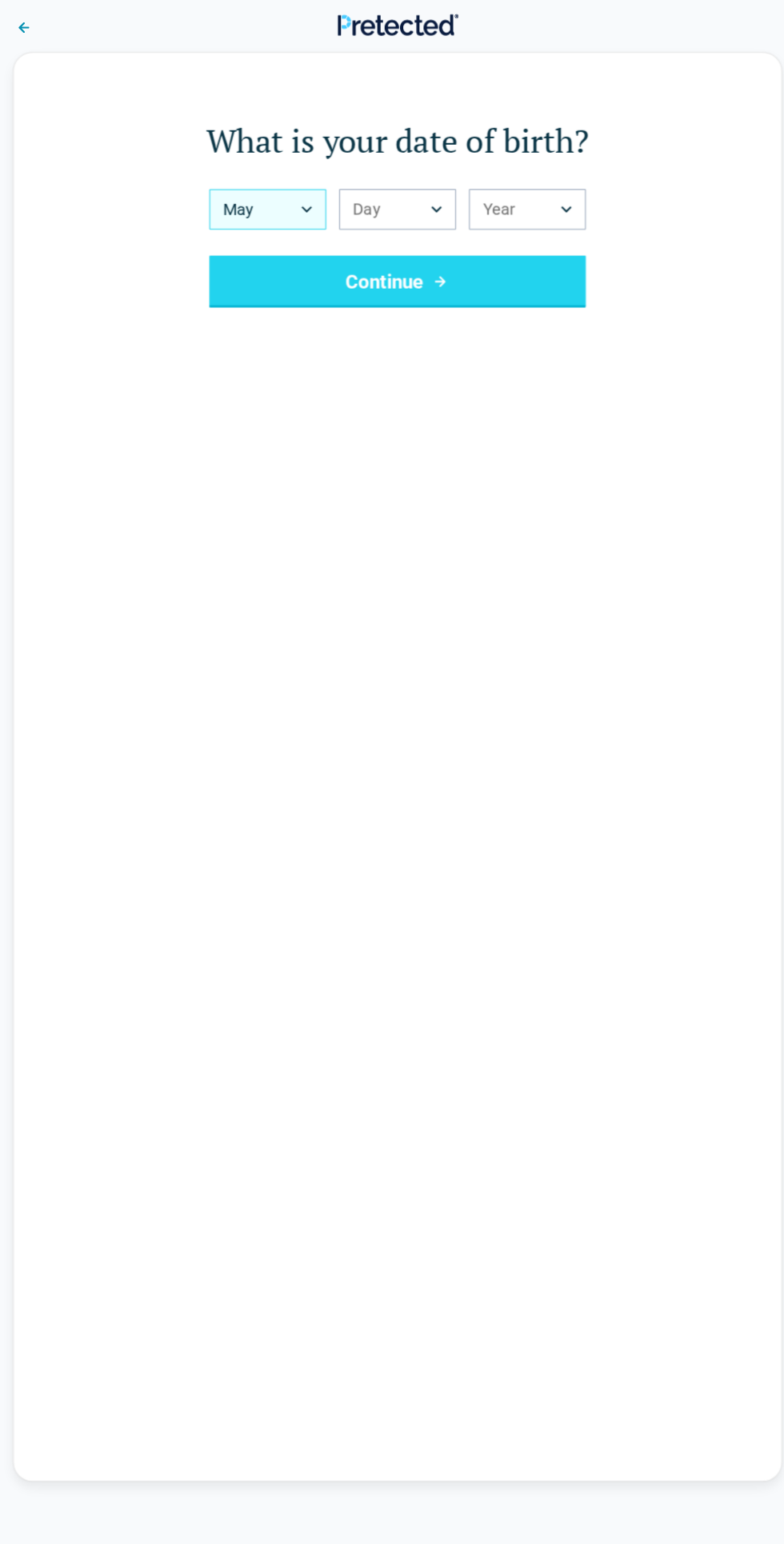
click at [299, 218] on button "May" at bounding box center [263, 206] width 115 height 40
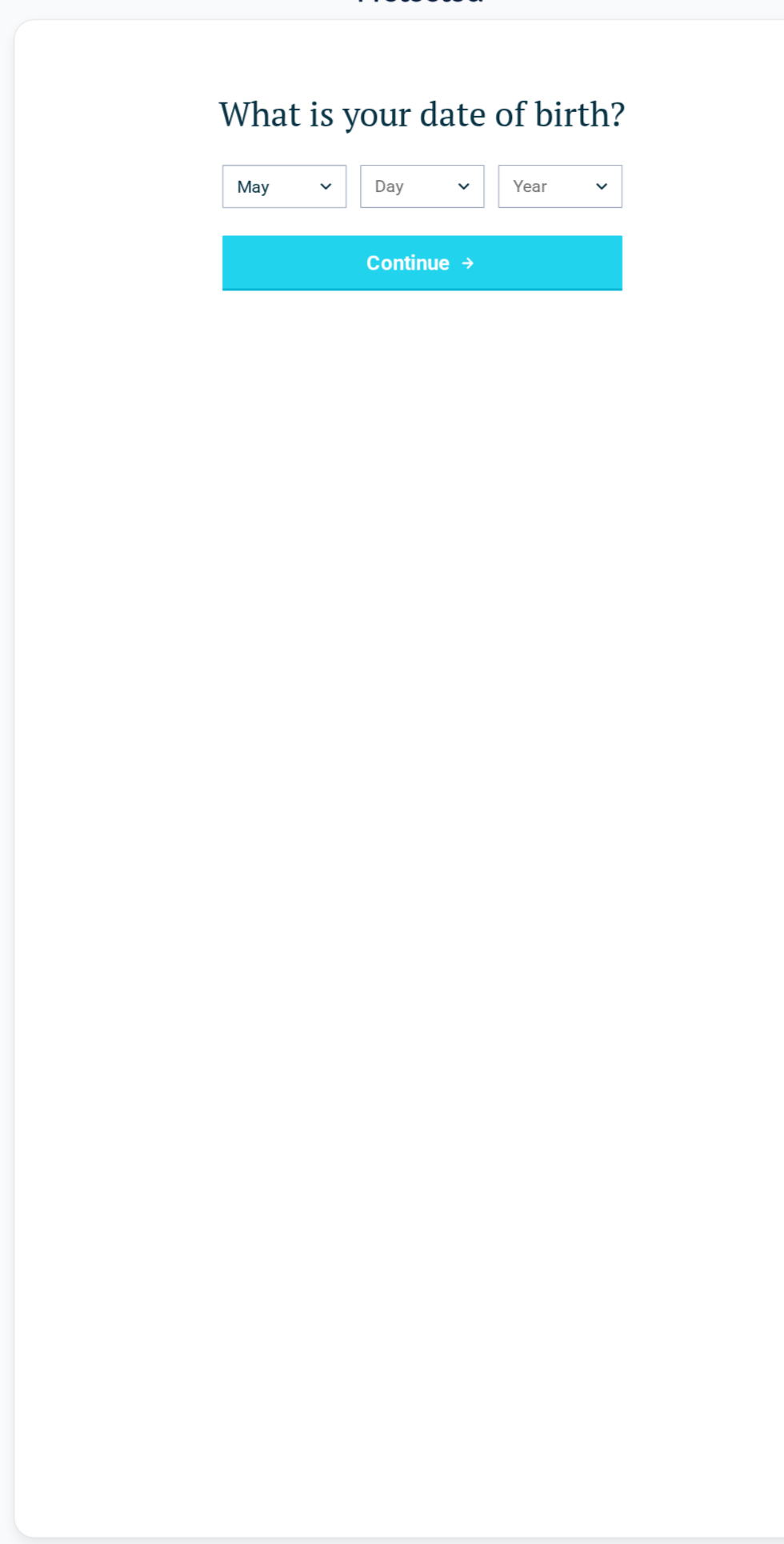
click at [444, 268] on button "Continue" at bounding box center [392, 277] width 371 height 51
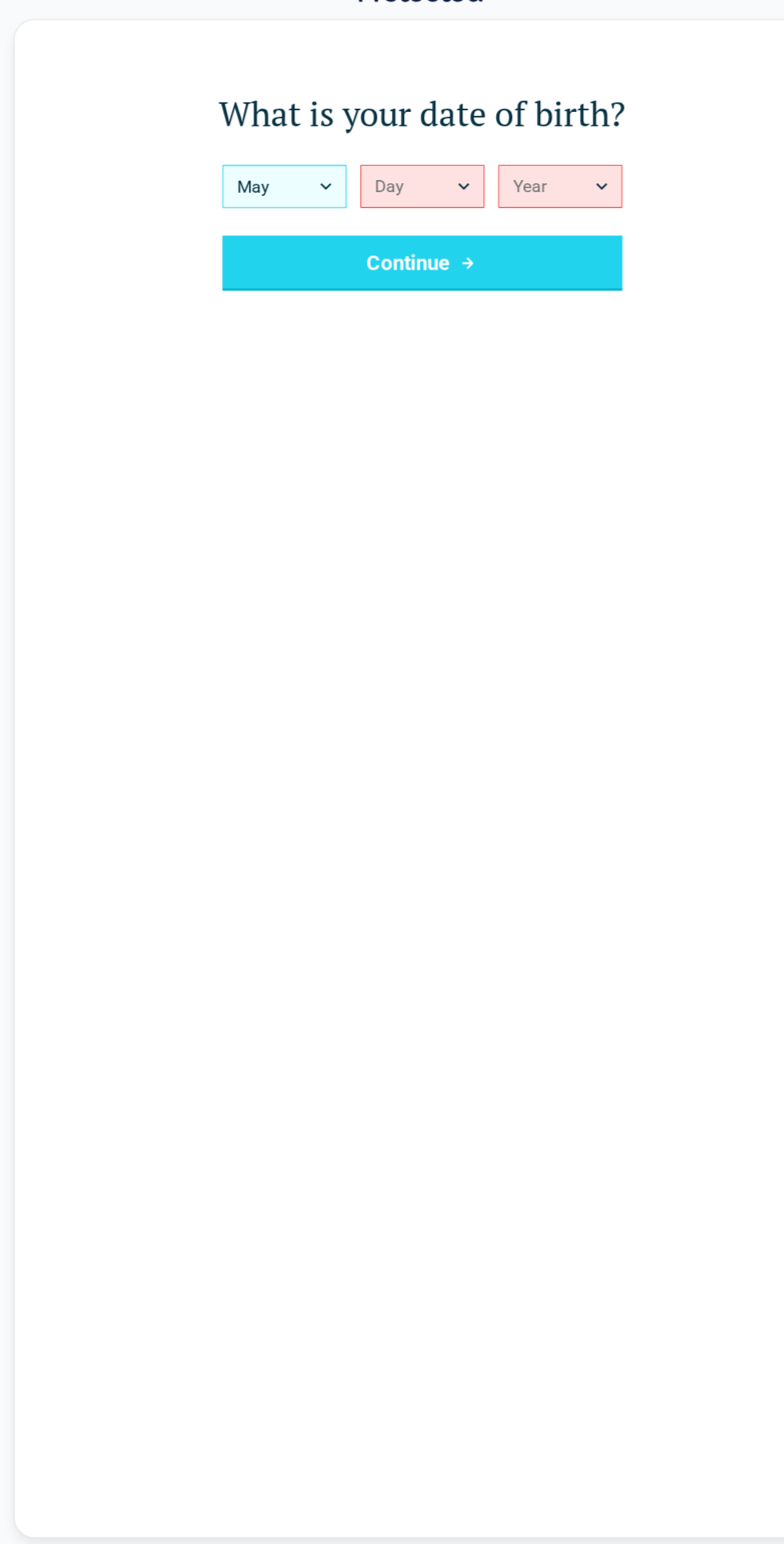
click at [308, 225] on button "May" at bounding box center [263, 206] width 115 height 40
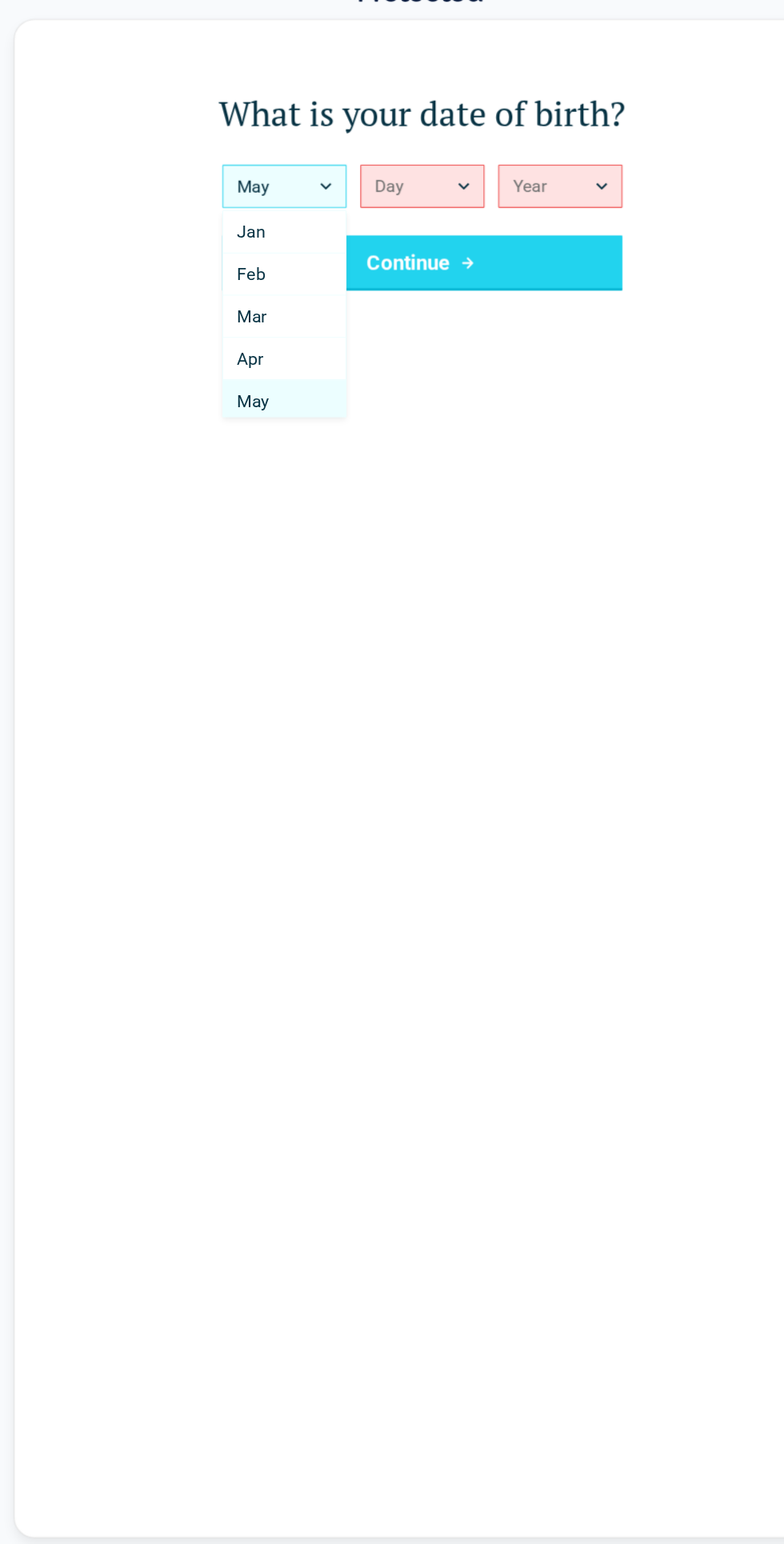
scroll to position [4, 0]
click at [443, 314] on div "Back What is your date of birth? May *** *** *** *** *** *** *** *** *** *** **…" at bounding box center [392, 756] width 758 height 1409
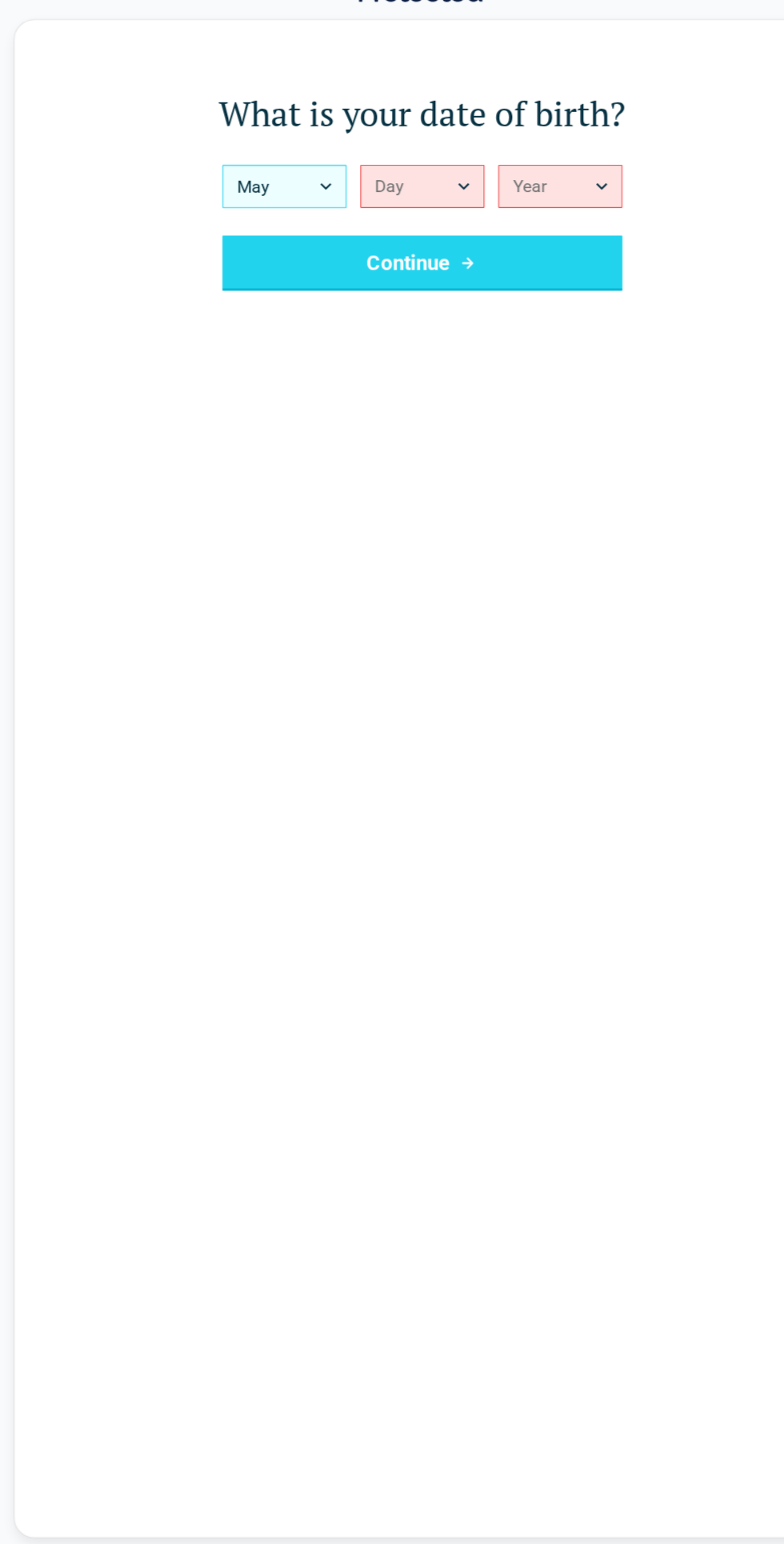
click at [306, 221] on button "May" at bounding box center [263, 206] width 115 height 40
click at [276, 427] on div "Back What is your date of birth? May *** *** *** *** *** *** *** *** *** *** **…" at bounding box center [392, 756] width 758 height 1409
